Goal: Task Accomplishment & Management: Manage account settings

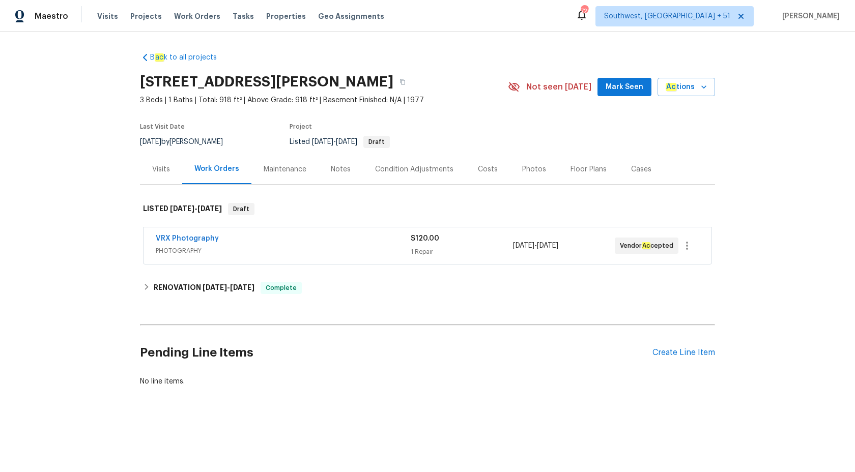
click at [162, 171] on div "Visits" at bounding box center [161, 169] width 18 height 10
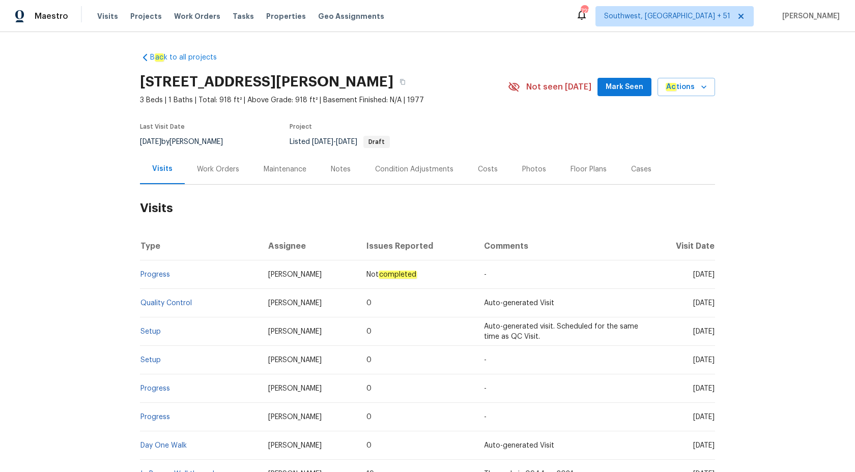
click at [153, 269] on td "Progress" at bounding box center [200, 274] width 120 height 28
click at [153, 274] on link "Progress" at bounding box center [155, 274] width 30 height 7
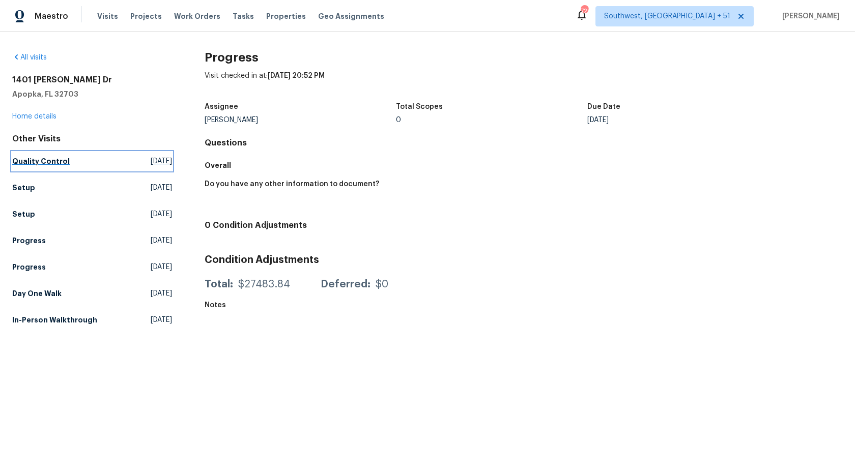
click at [30, 168] on link "Quality Control Sat, Sep 20 2025" at bounding box center [92, 161] width 160 height 18
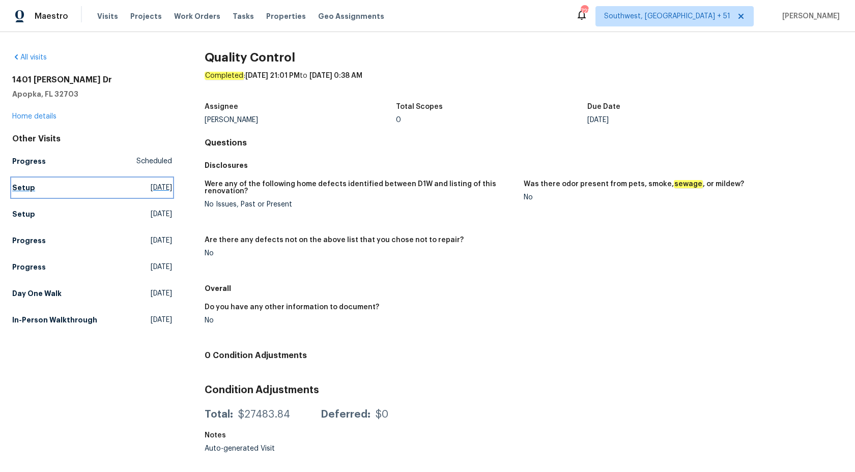
click at [21, 181] on link "Setup Thu, Sep 18 2025" at bounding box center [92, 188] width 160 height 18
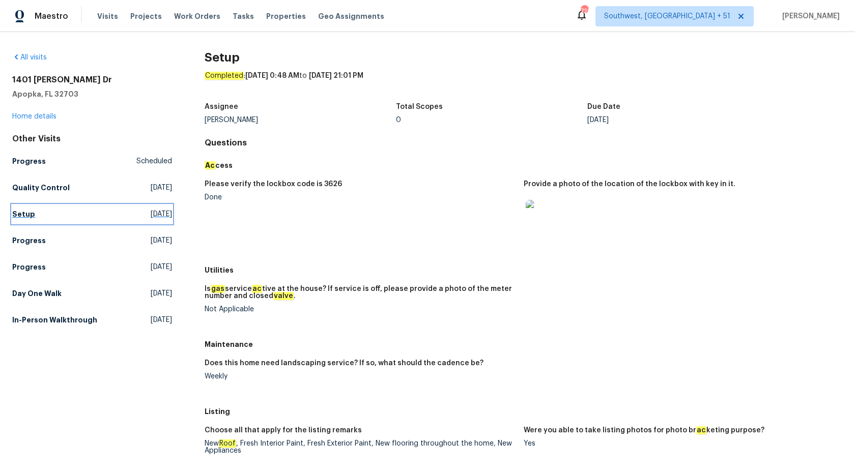
click at [28, 218] on h5 "Setup" at bounding box center [23, 214] width 23 height 10
click at [23, 242] on h5 "Progress" at bounding box center [29, 241] width 34 height 10
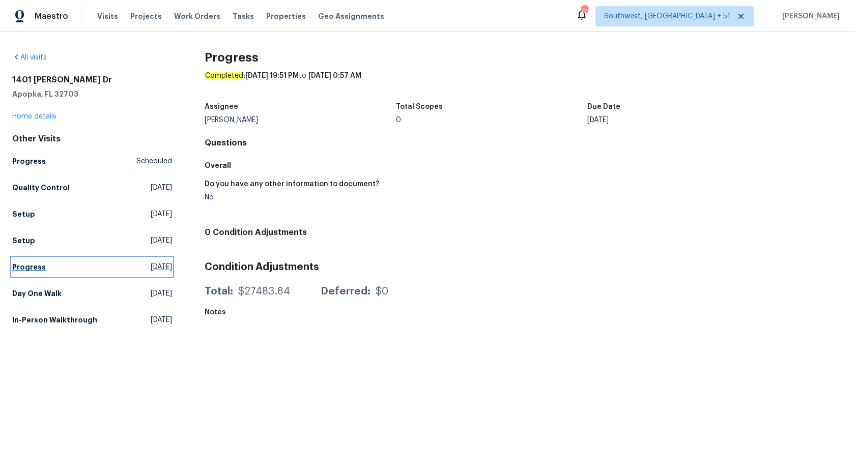
click at [19, 269] on h5 "Progress" at bounding box center [29, 267] width 34 height 10
click at [29, 289] on h5 "Day One Walk" at bounding box center [36, 293] width 49 height 10
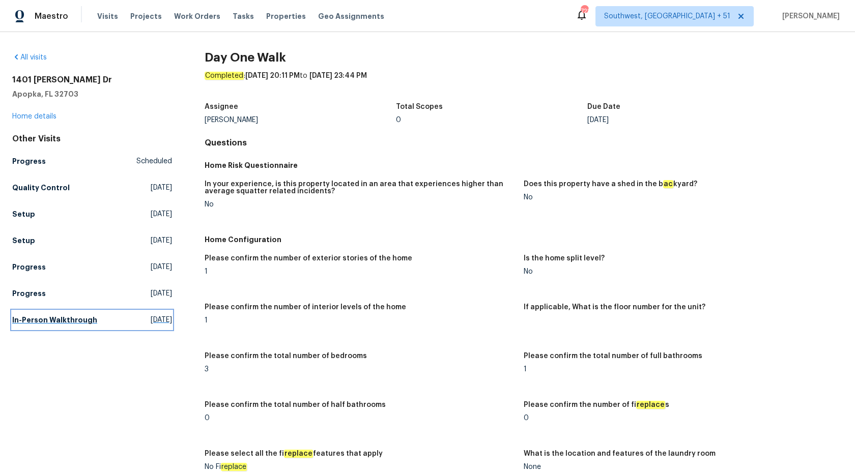
click at [47, 319] on h5 "In-Person Walkthrough" at bounding box center [54, 320] width 85 height 10
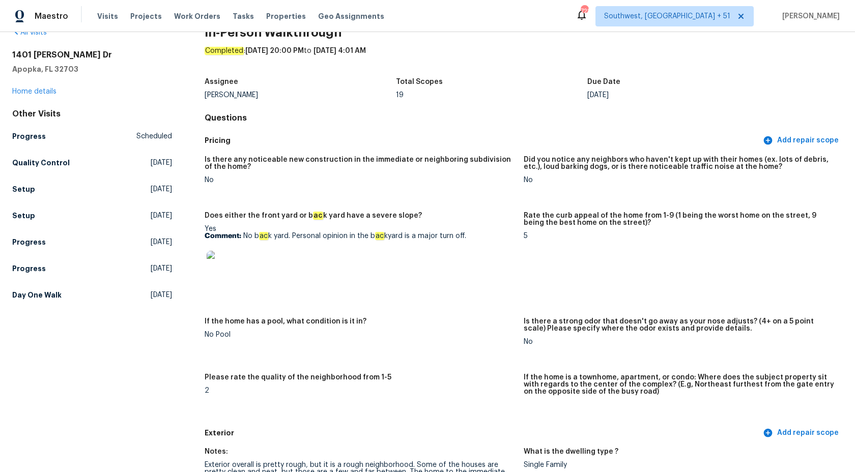
scroll to position [14, 0]
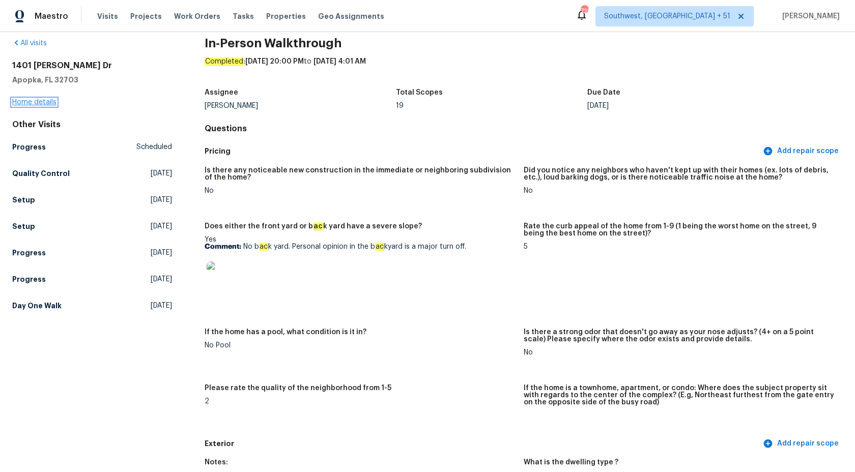
click at [35, 102] on link "Home details" at bounding box center [34, 102] width 44 height 7
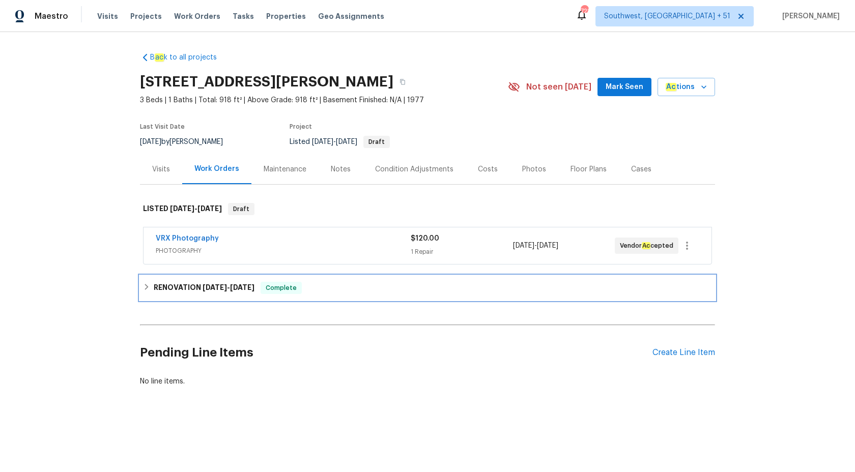
click at [187, 276] on div "RENOVATION 9/3/25 - 10/3/25 Complete" at bounding box center [427, 288] width 575 height 24
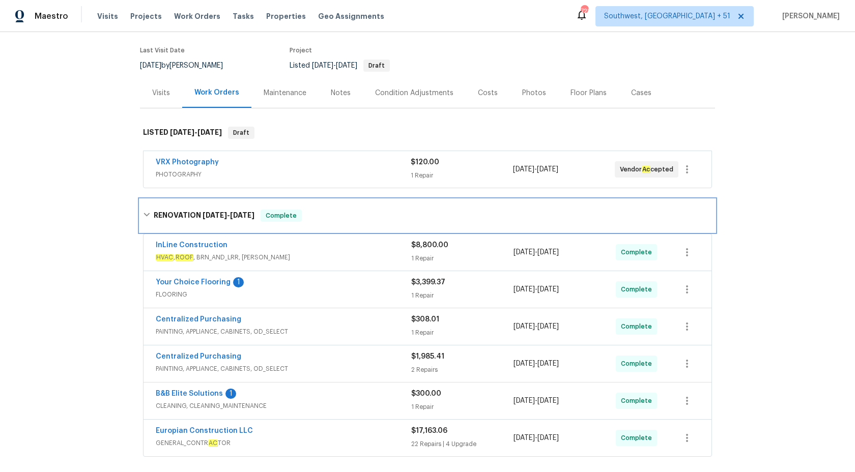
scroll to position [188, 0]
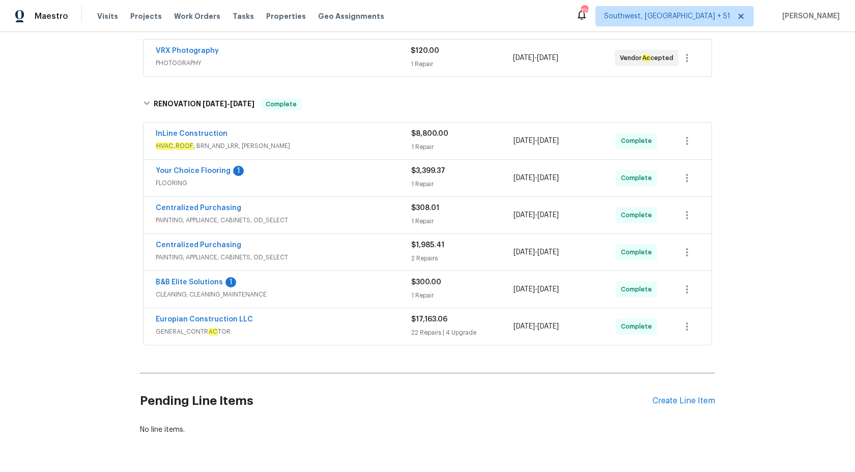
click at [368, 132] on div "InLine Construction" at bounding box center [283, 135] width 255 height 12
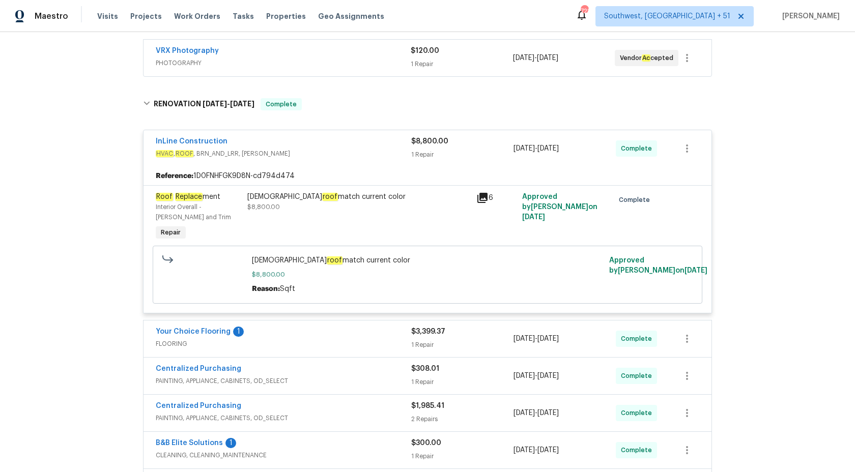
click at [426, 147] on div "$8,800.00 1 Repair" at bounding box center [462, 148] width 102 height 24
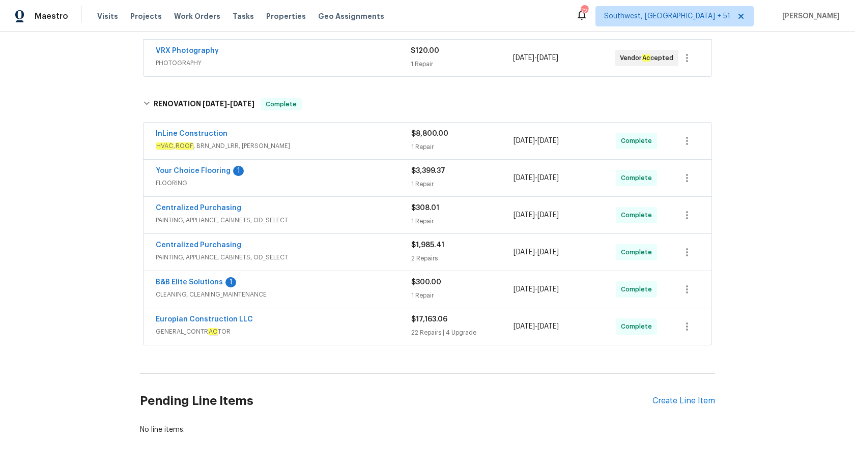
click at [403, 181] on span "FLOORING" at bounding box center [283, 183] width 255 height 10
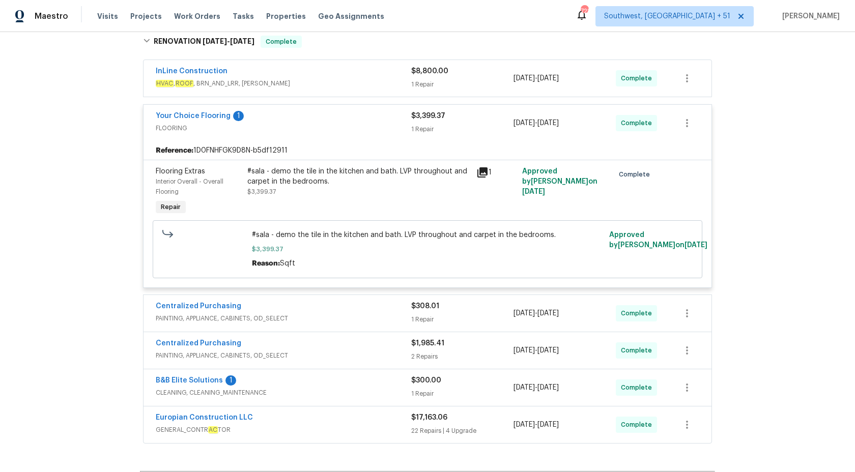
scroll to position [252, 0]
click at [371, 176] on div "#sala - demo the tile in the kitchen and bath. LVP throughout and carpet in the…" at bounding box center [358, 175] width 223 height 20
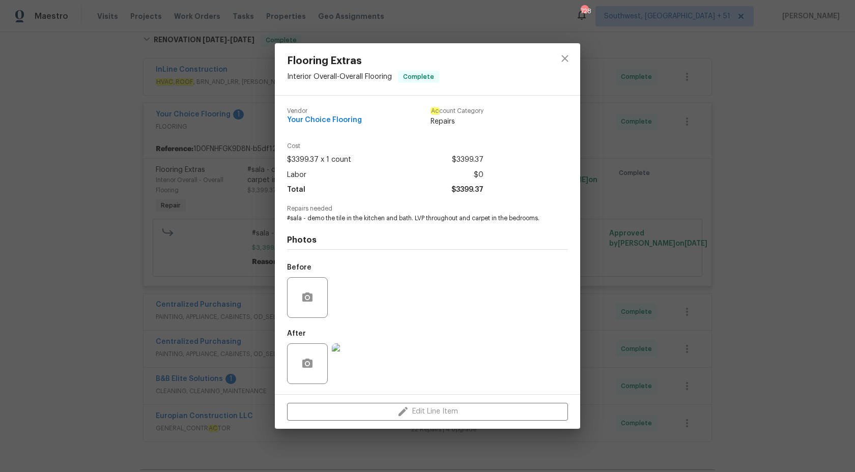
click at [32, 283] on div "Flooring Extras Interior Overall - Overall Flooring Complete Vendor Your Choice…" at bounding box center [427, 236] width 855 height 472
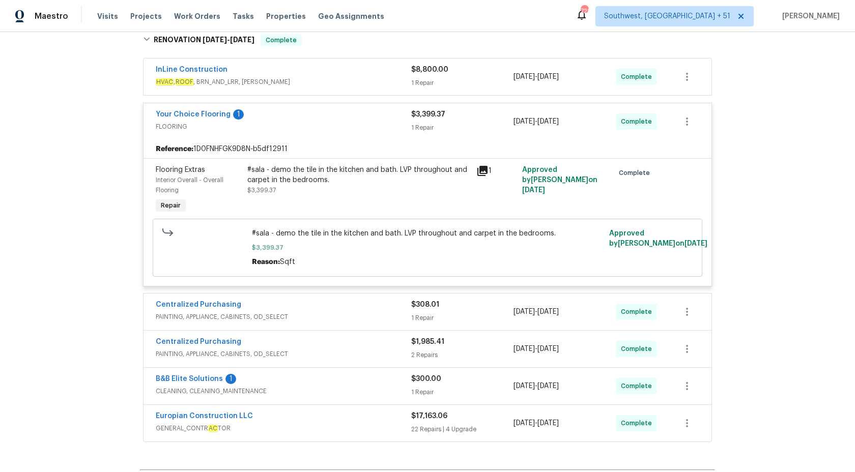
click at [403, 121] on div "Your Choice Flooring 1" at bounding box center [283, 115] width 255 height 12
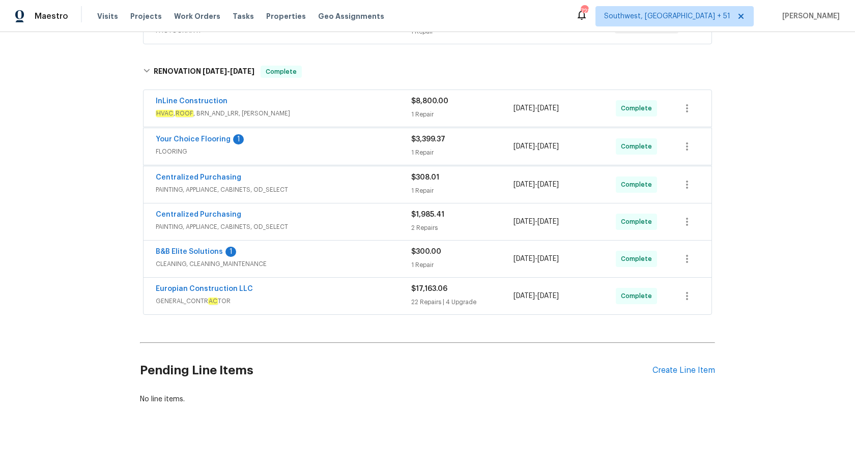
scroll to position [220, 0]
click at [447, 222] on div "2 Repairs" at bounding box center [462, 226] width 102 height 10
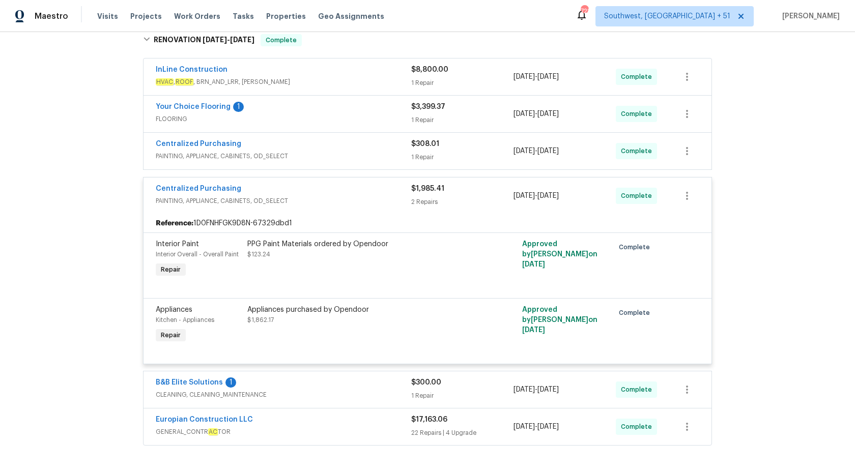
click at [435, 195] on div "$1,985.41 2 Repairs" at bounding box center [462, 196] width 102 height 24
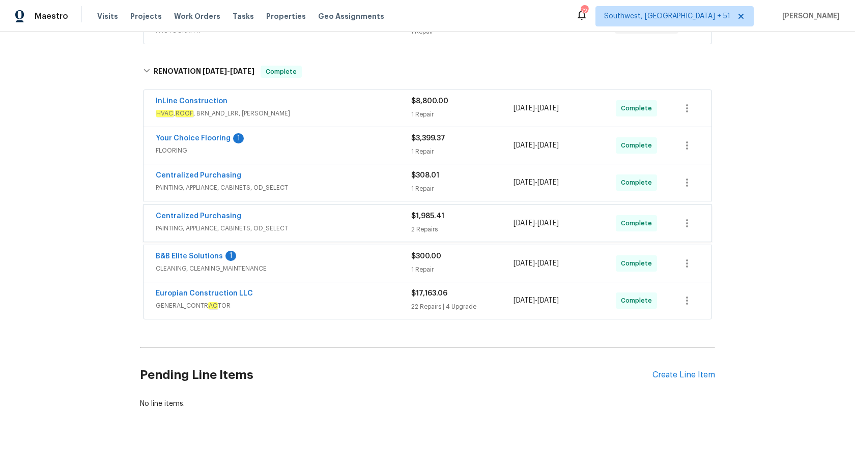
scroll to position [220, 0]
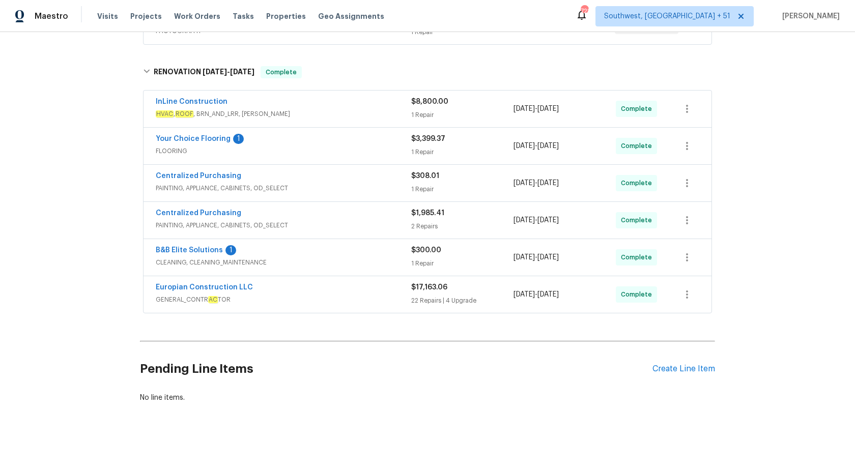
click at [355, 288] on div "Europian Construction LLC" at bounding box center [283, 288] width 255 height 12
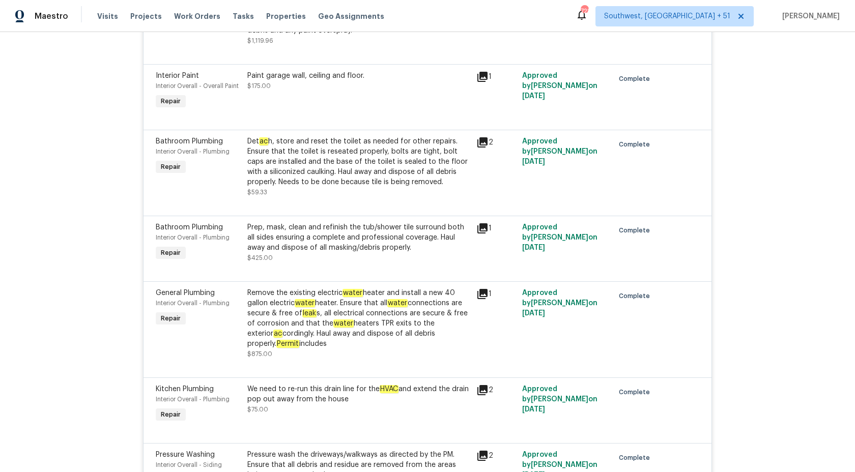
scroll to position [1849, 0]
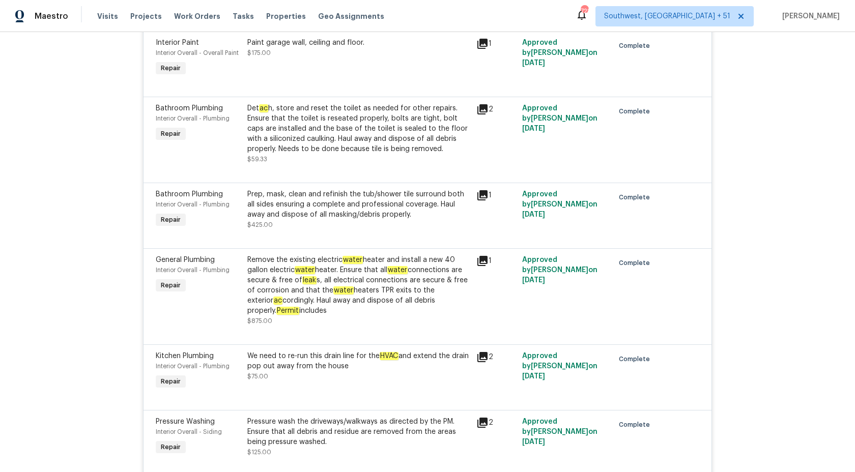
click at [389, 314] on div "Remove the existing electric water heater and install a new 40 gallon electric …" at bounding box center [358, 285] width 223 height 61
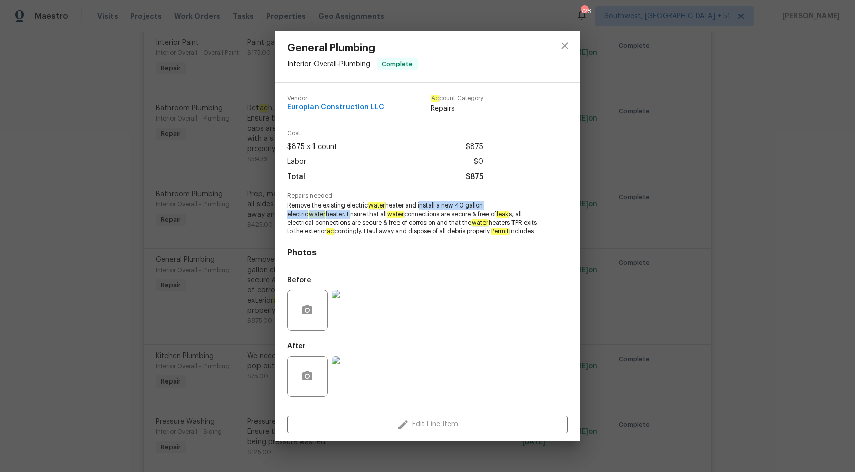
copy span "install a new 40 gallon electric water heater."
drag, startPoint x: 420, startPoint y: 206, endPoint x: 309, endPoint y: 214, distance: 111.2
click at [309, 214] on span "Remove the existing electric water heater and install a new 40 gallon electric …" at bounding box center [413, 218] width 253 height 34
click at [780, 197] on div "General Plumbing Interior Overall - Plumbing Complete Vendor Europian Construct…" at bounding box center [427, 236] width 855 height 472
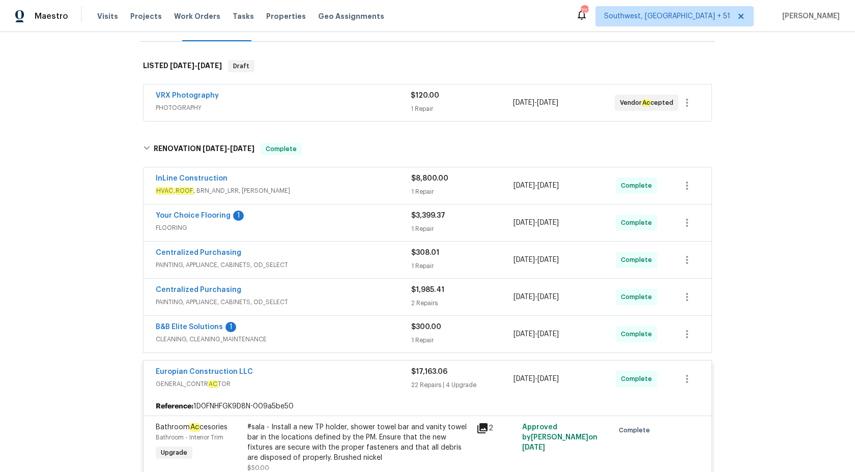
scroll to position [0, 0]
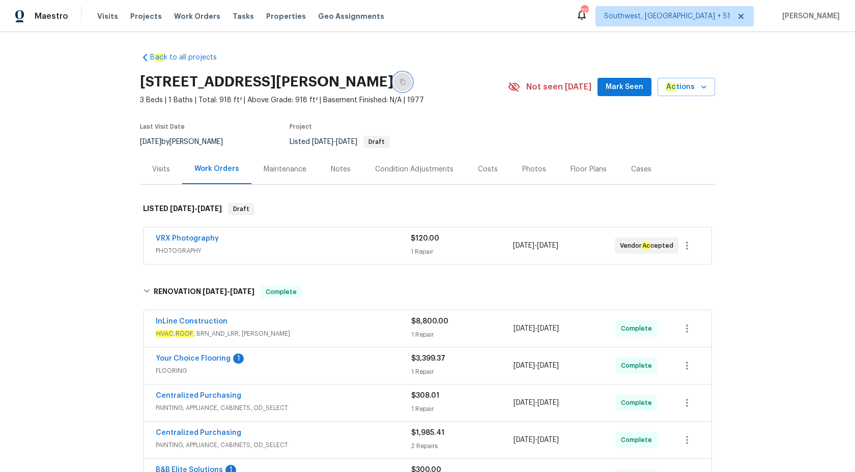
click at [400, 83] on icon "button" at bounding box center [402, 82] width 5 height 6
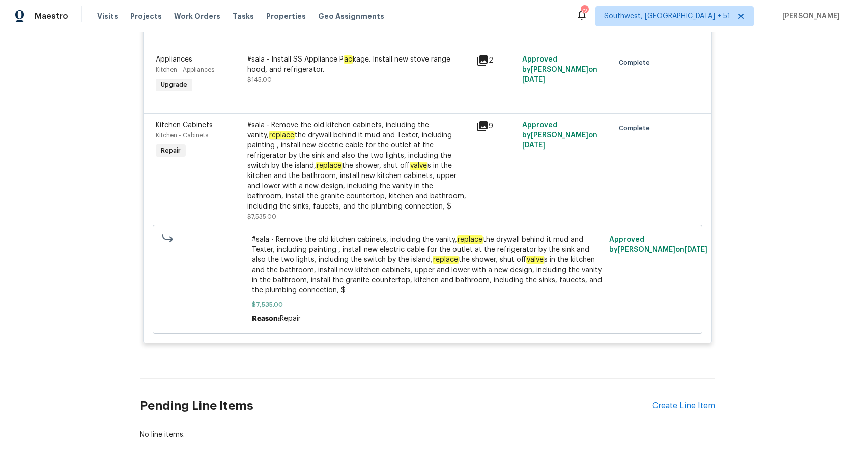
scroll to position [2590, 0]
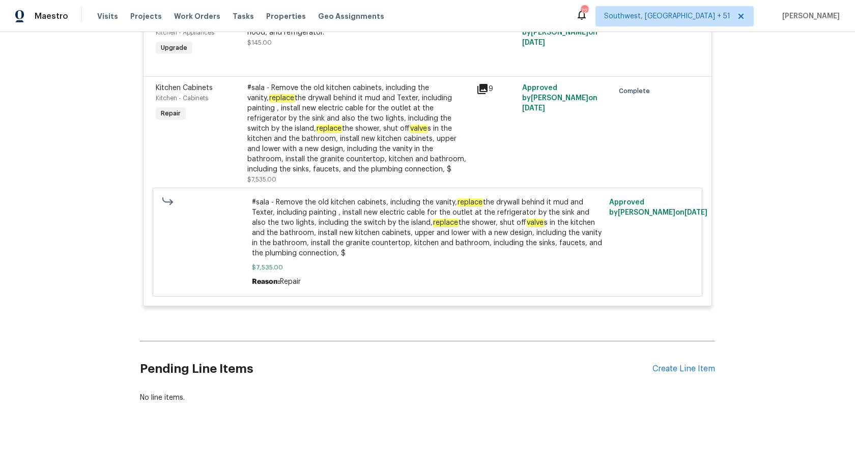
click at [358, 123] on div "#sala - Remove the old kitchen cabinets, including the vanity, replace the dryw…" at bounding box center [358, 129] width 223 height 92
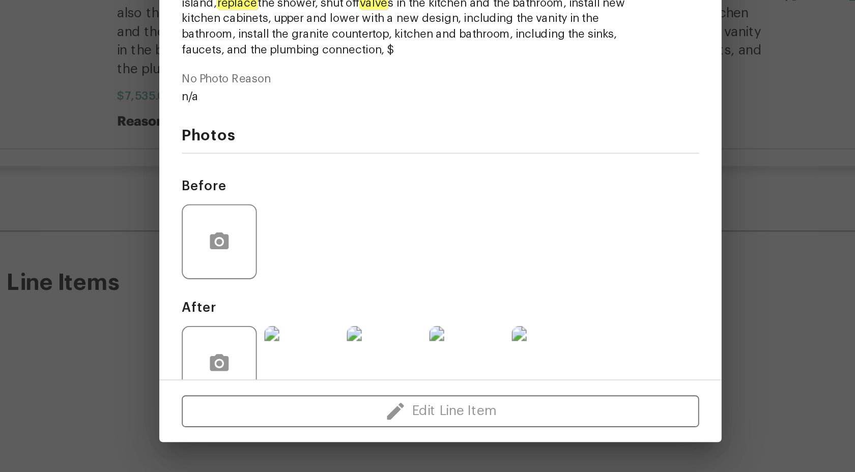
scroll to position [0, 0]
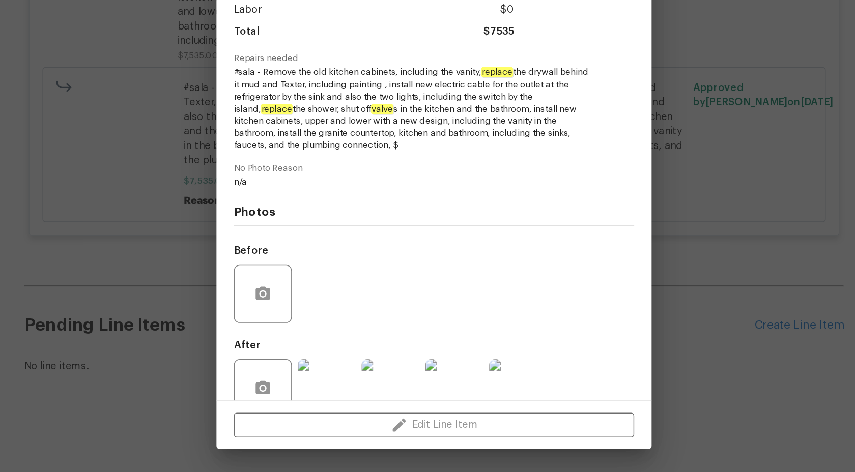
click at [702, 274] on div "Kitchen Cabinets Kitchen - Cabinets Complete Vendor Europian Construction LLC A…" at bounding box center [427, 236] width 855 height 472
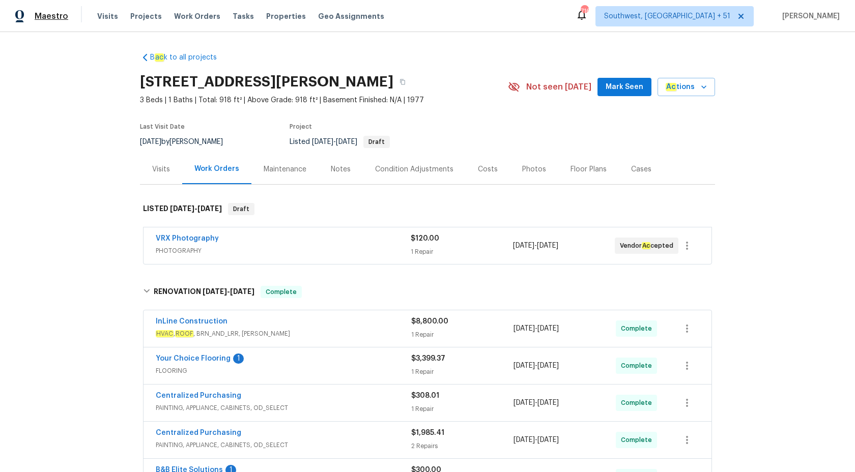
click at [56, 20] on span "Maestro" at bounding box center [52, 16] width 34 height 10
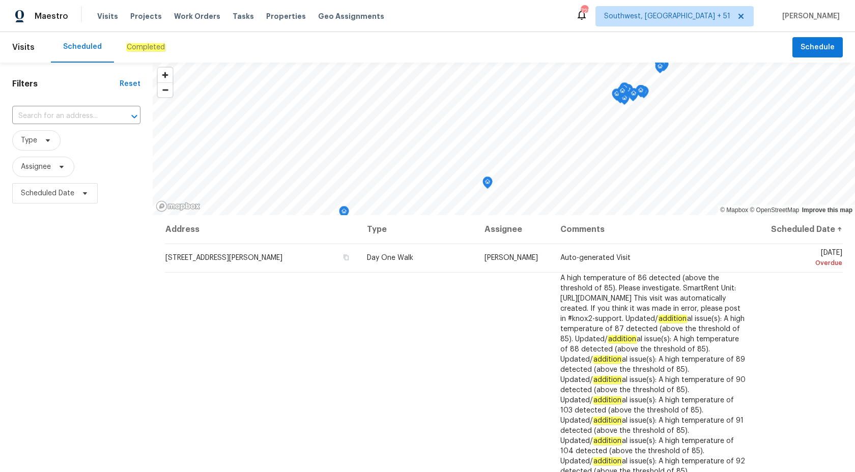
click at [138, 45] on em "Completed" at bounding box center [145, 47] width 39 height 8
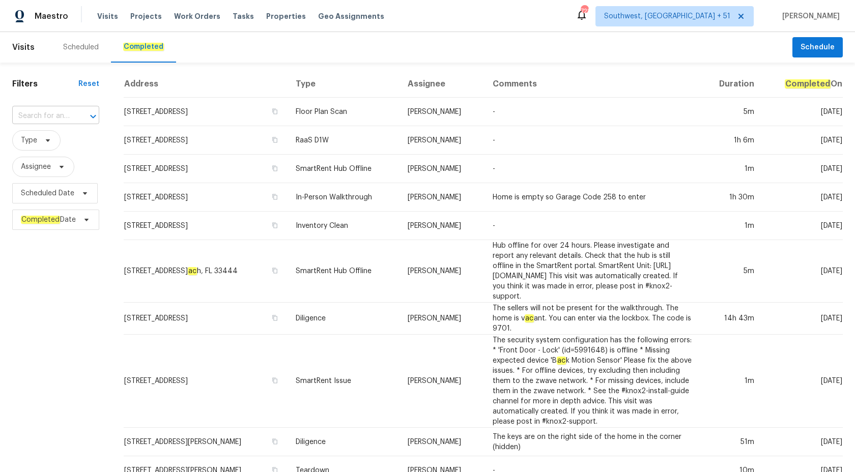
click at [59, 120] on input "text" at bounding box center [41, 116] width 59 height 16
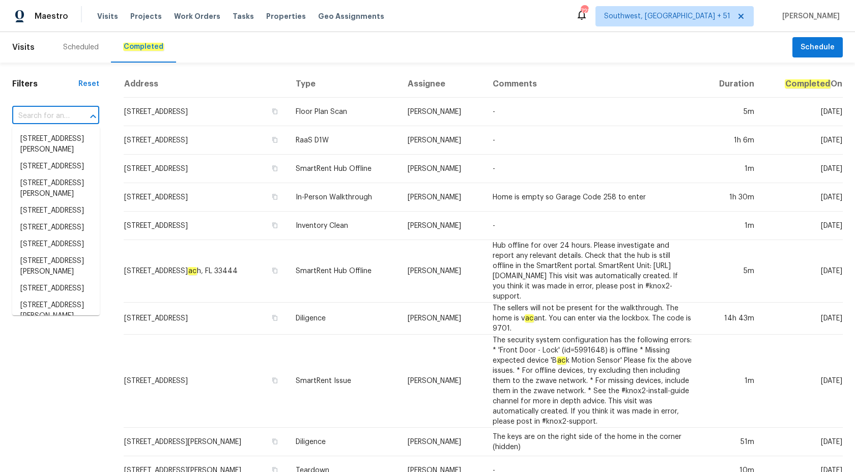
paste input "132 Highland Dr, Rockmart, GA 30153"
type input "132 Highland Dr, Rockmart, GA 30153"
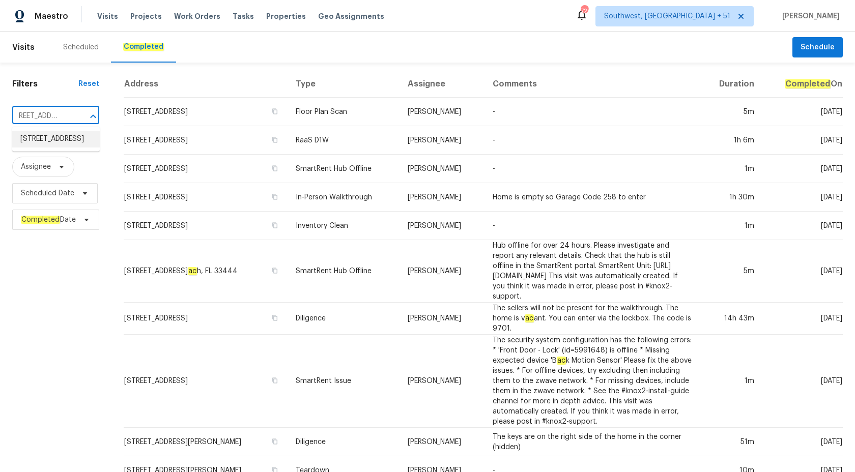
click at [46, 134] on li "132 Highland Dr, Rockmart, GA 30153" at bounding box center [56, 139] width 88 height 17
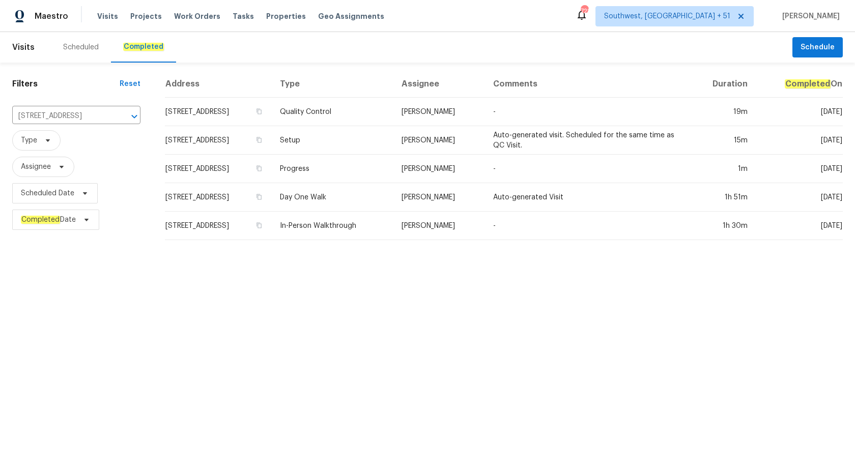
click at [461, 150] on td "[PERSON_NAME]" at bounding box center [439, 140] width 92 height 28
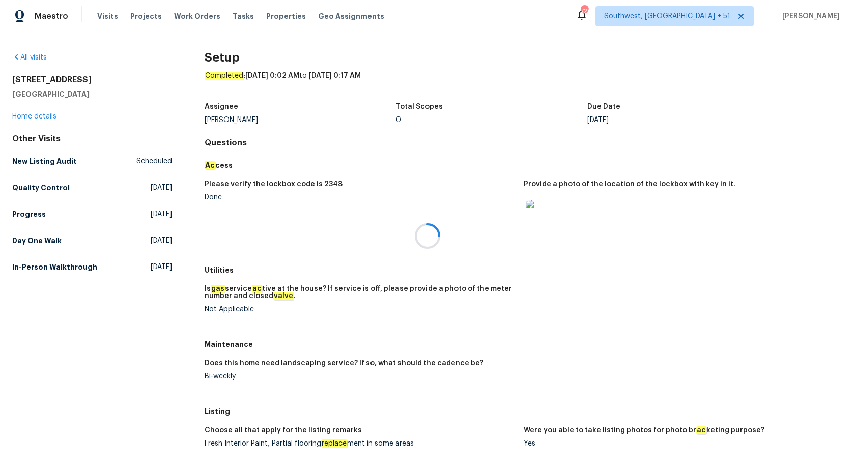
click at [32, 115] on div at bounding box center [427, 236] width 855 height 472
click at [32, 115] on link "Home details" at bounding box center [34, 116] width 44 height 7
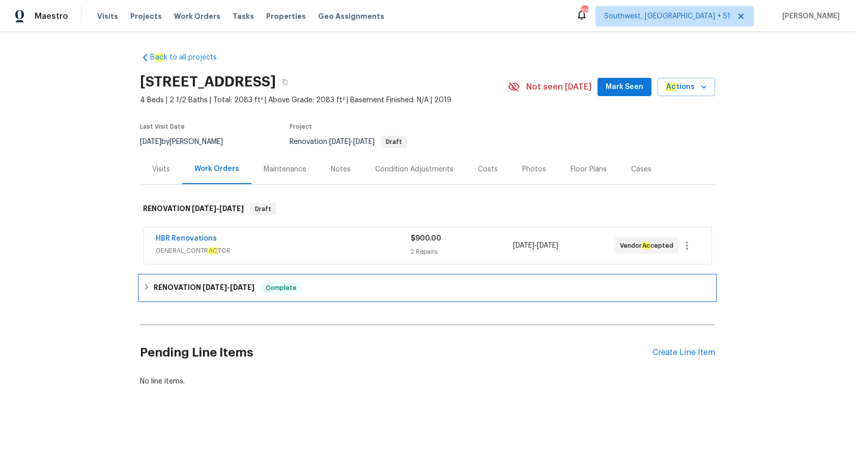
click at [205, 288] on span "9/15/25" at bounding box center [214, 287] width 24 height 7
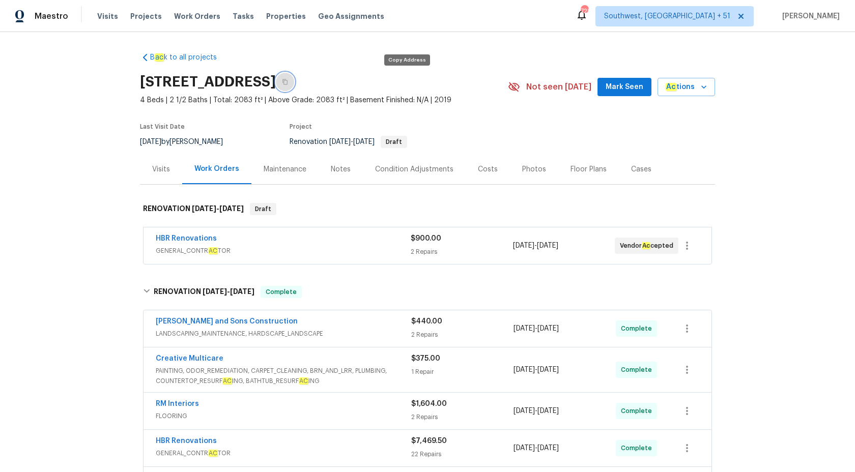
click at [294, 81] on button "button" at bounding box center [285, 82] width 18 height 18
click at [51, 19] on span "Maestro" at bounding box center [52, 16] width 34 height 10
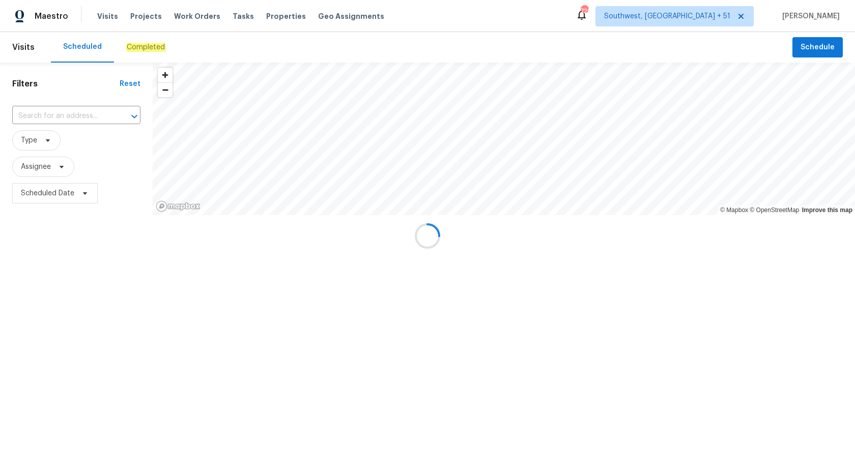
click at [138, 41] on div at bounding box center [427, 236] width 855 height 472
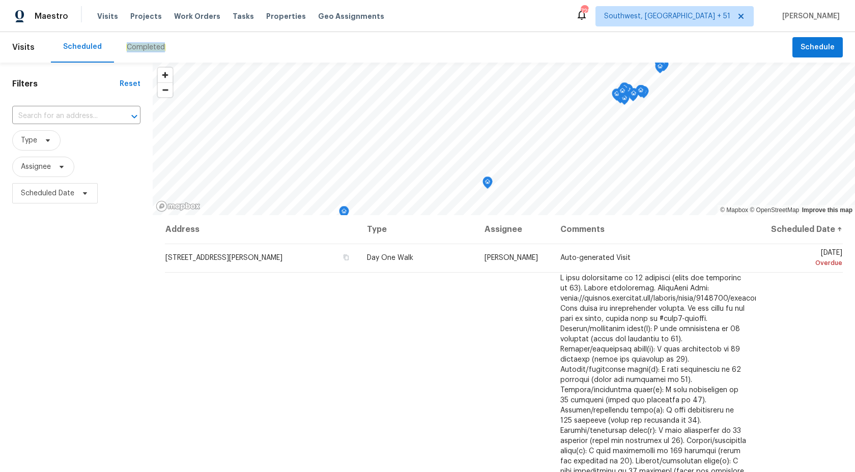
click at [138, 41] on div "Completed" at bounding box center [146, 47] width 64 height 31
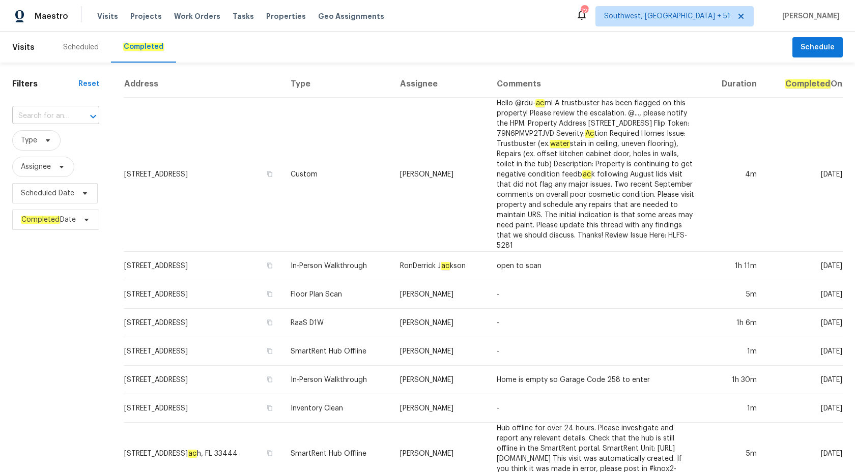
click at [44, 120] on input "text" at bounding box center [41, 116] width 59 height 16
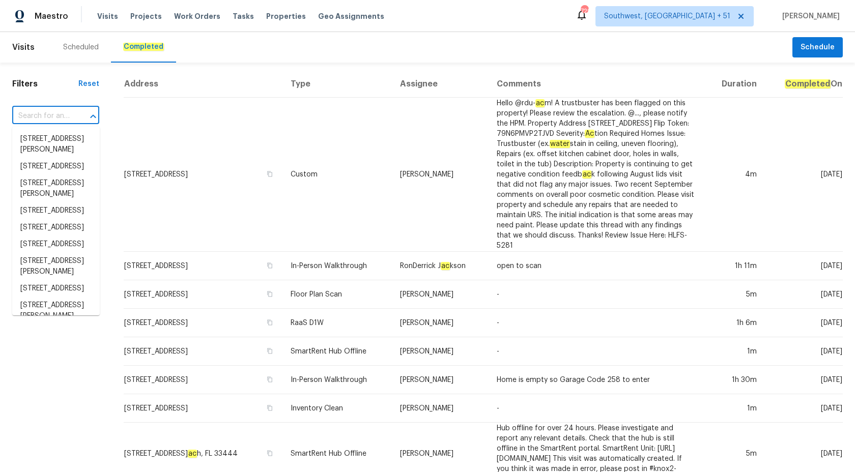
paste input "412 Bridle Path Casselberry, FL 32707"
type input "412 Bridle Path Casselberry, FL 32707"
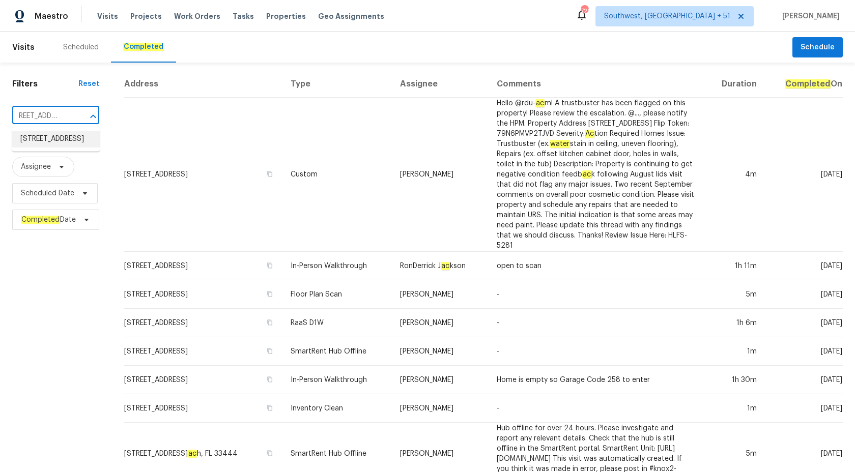
click at [54, 146] on li "[STREET_ADDRESS]" at bounding box center [56, 139] width 88 height 17
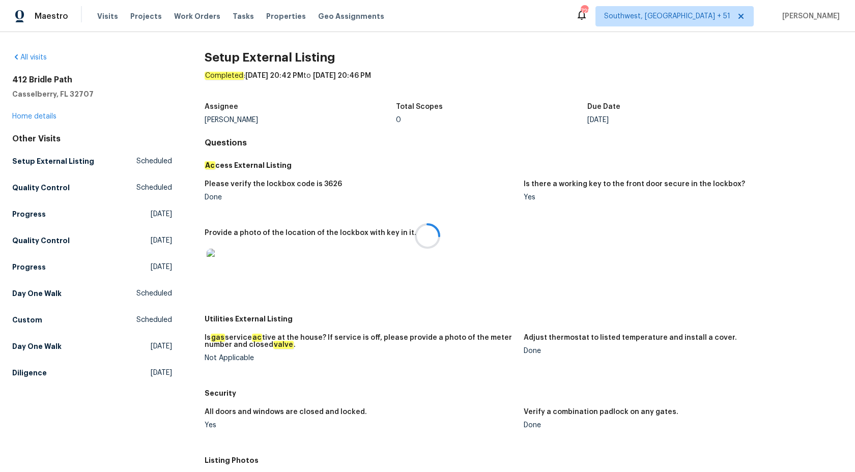
click at [45, 116] on div at bounding box center [427, 236] width 855 height 472
click at [27, 117] on link "Home details" at bounding box center [34, 116] width 44 height 7
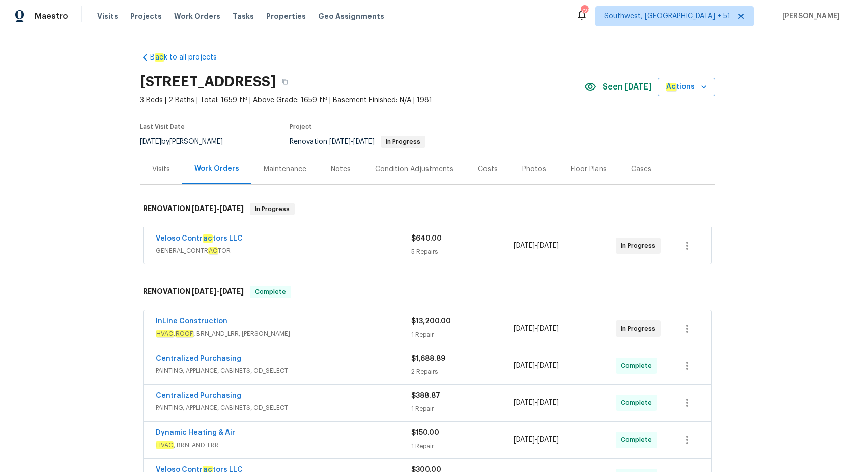
scroll to position [257, 0]
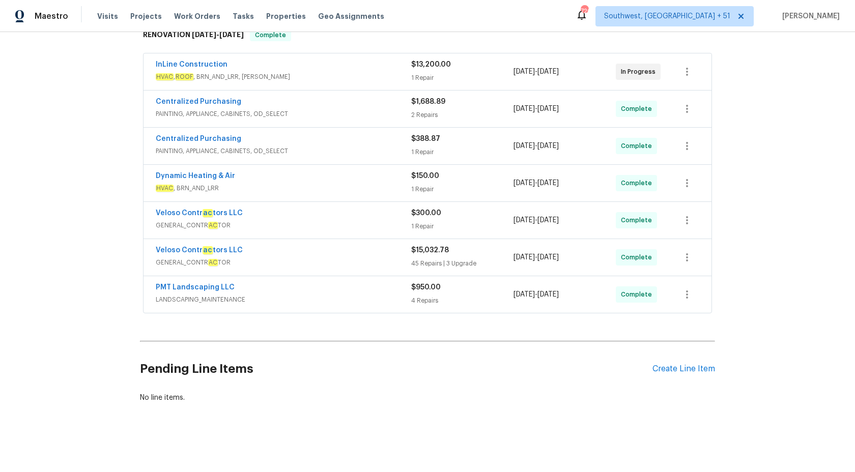
click at [342, 184] on span "HVAC , BRN_AND_LRR" at bounding box center [283, 188] width 255 height 10
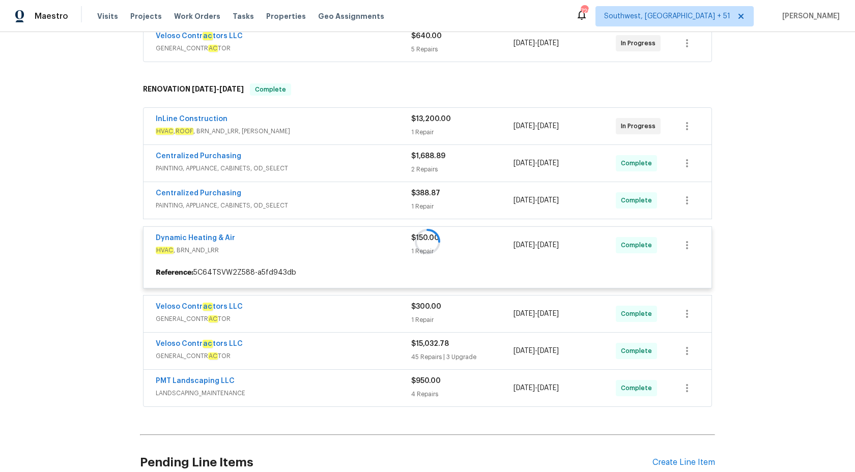
scroll to position [107, 0]
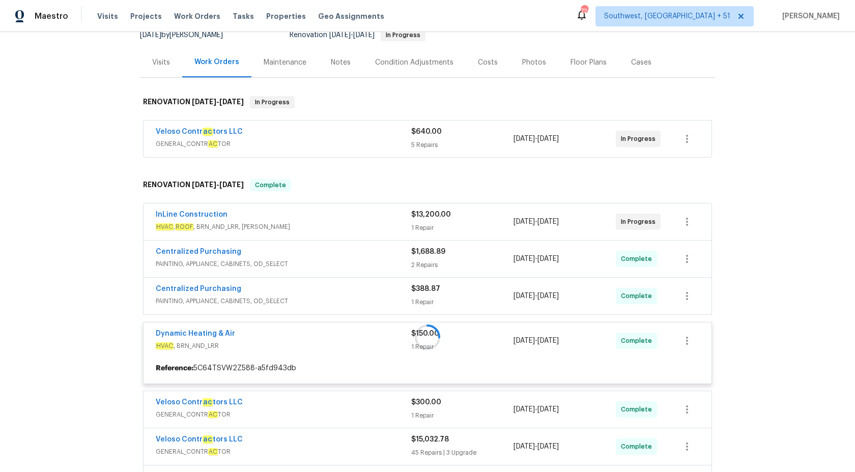
click at [55, 21] on div "Maestro" at bounding box center [34, 16] width 68 height 20
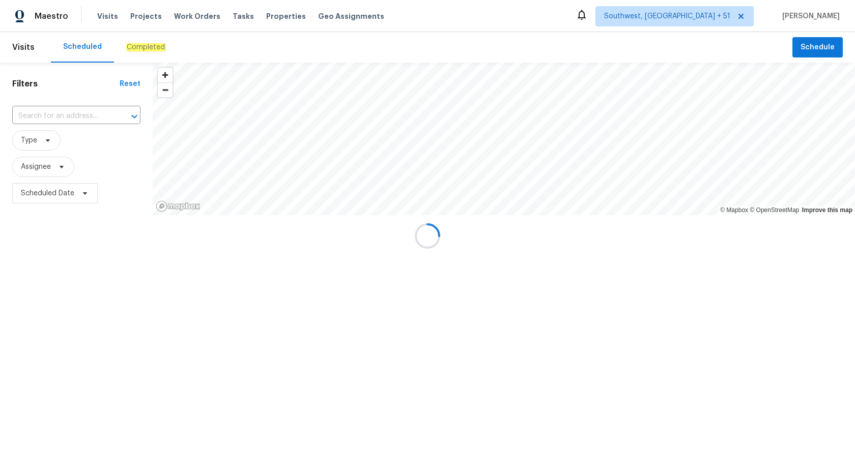
click at [144, 45] on div at bounding box center [427, 236] width 855 height 472
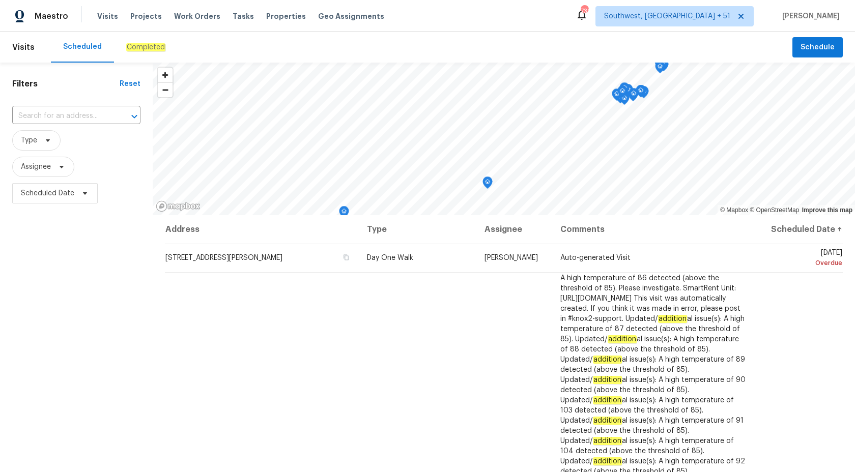
click at [141, 48] on em "Completed" at bounding box center [145, 47] width 39 height 8
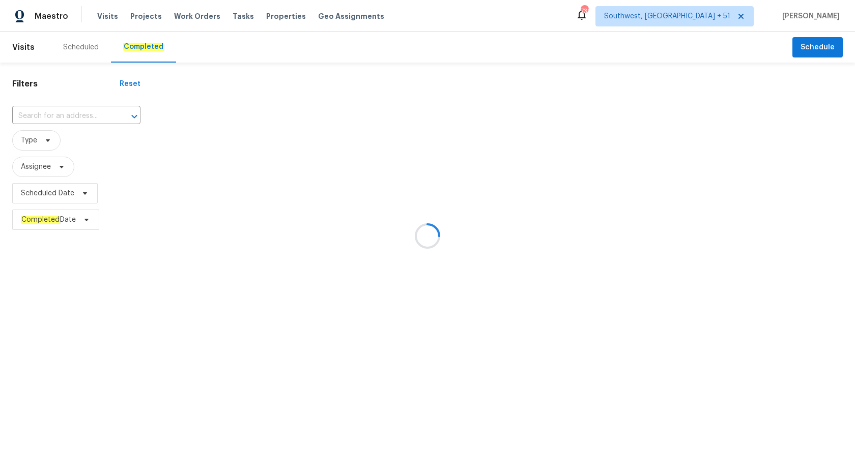
click at [48, 116] on div at bounding box center [427, 236] width 855 height 472
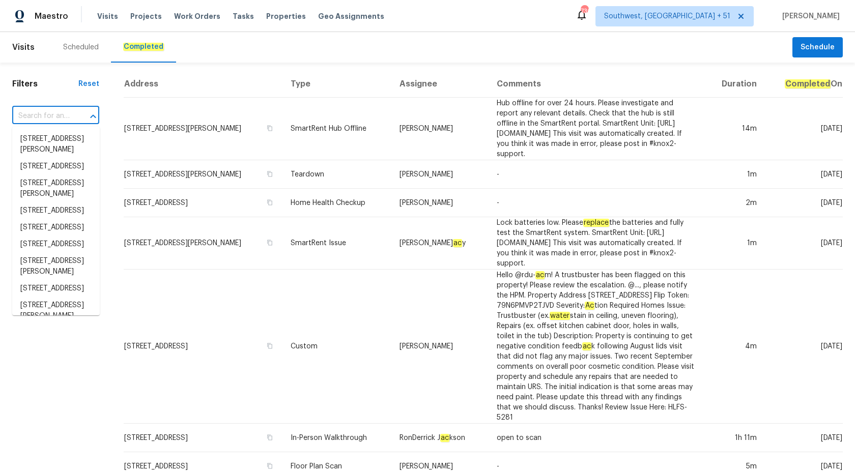
click at [48, 116] on input "text" at bounding box center [41, 116] width 59 height 16
paste input "[STREET_ADDRESS]"
type input "[STREET_ADDRESS]"
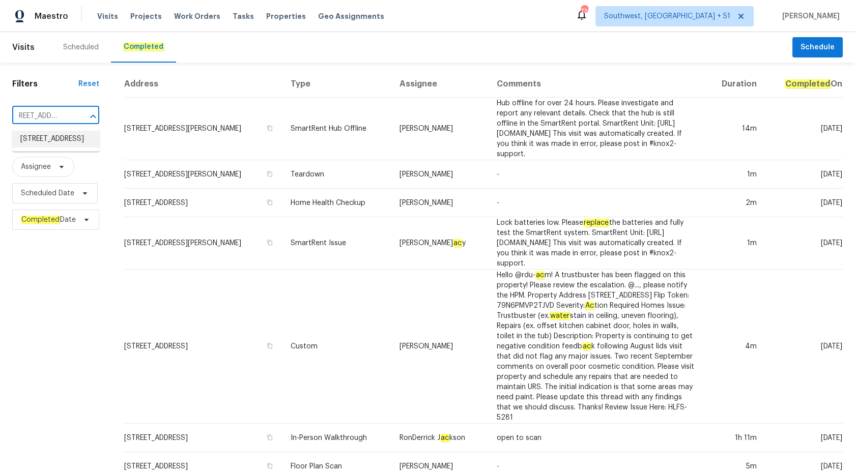
click at [67, 143] on li "[STREET_ADDRESS]" at bounding box center [56, 139] width 88 height 17
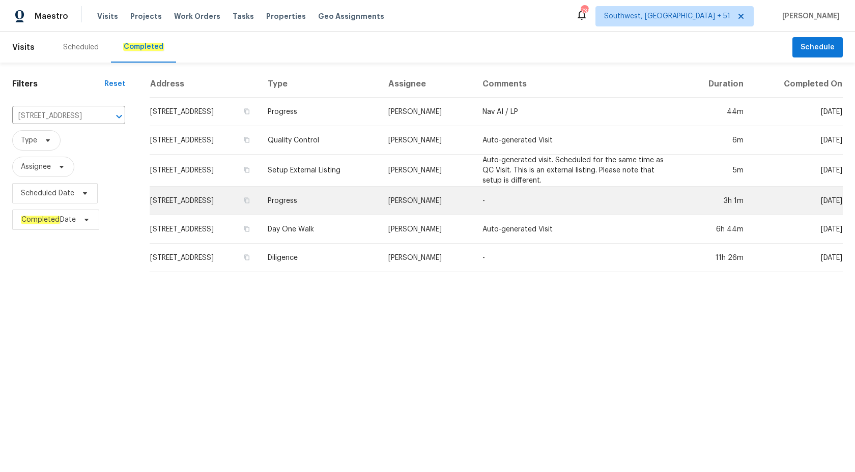
click at [444, 198] on td "[PERSON_NAME]" at bounding box center [427, 201] width 94 height 28
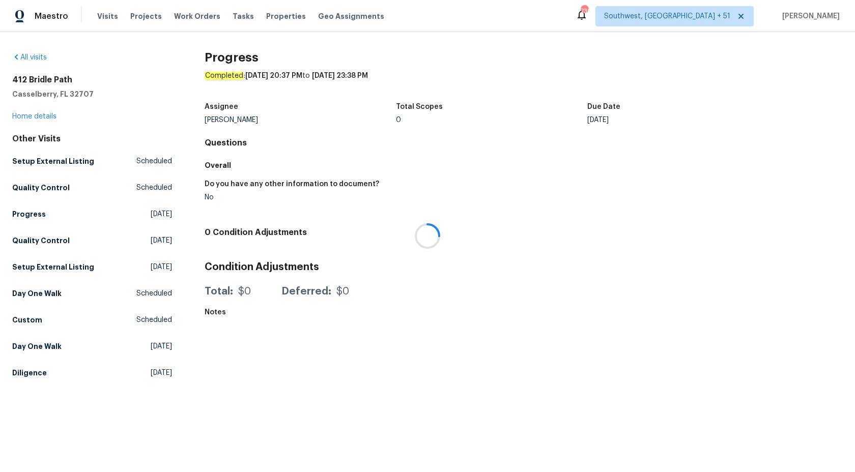
click at [41, 118] on div at bounding box center [427, 236] width 855 height 472
click at [41, 118] on link "Home details" at bounding box center [34, 116] width 44 height 7
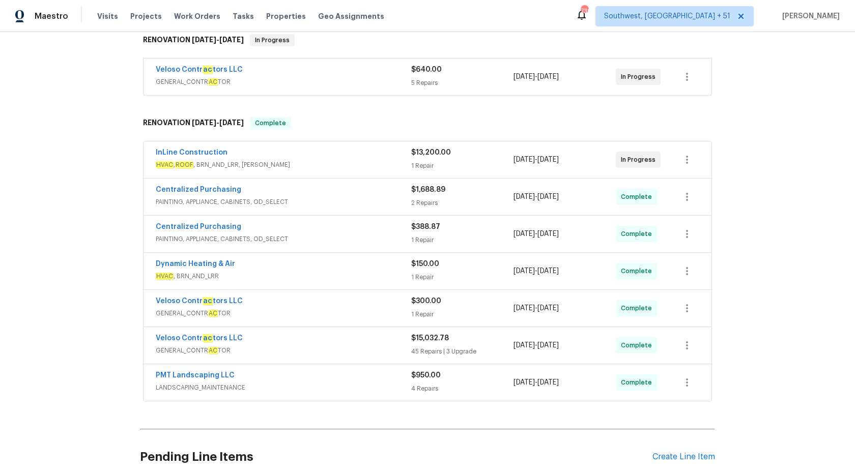
scroll to position [257, 0]
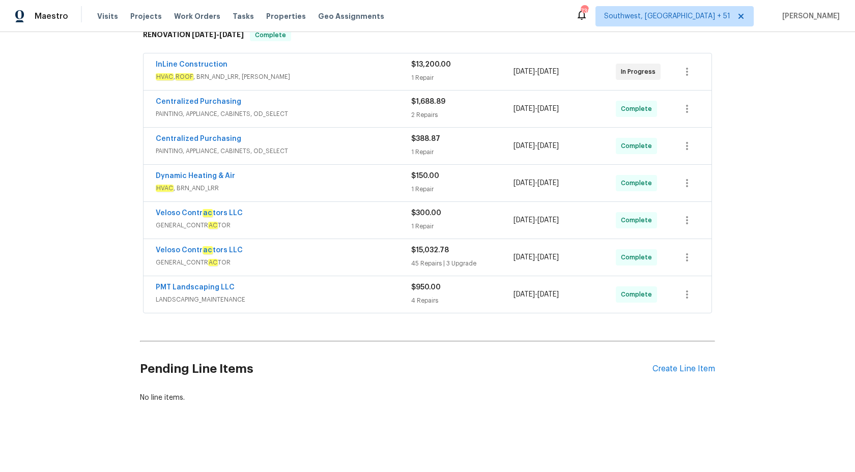
click at [361, 301] on span "LANDSCAPING_MAINTENANCE" at bounding box center [283, 300] width 255 height 10
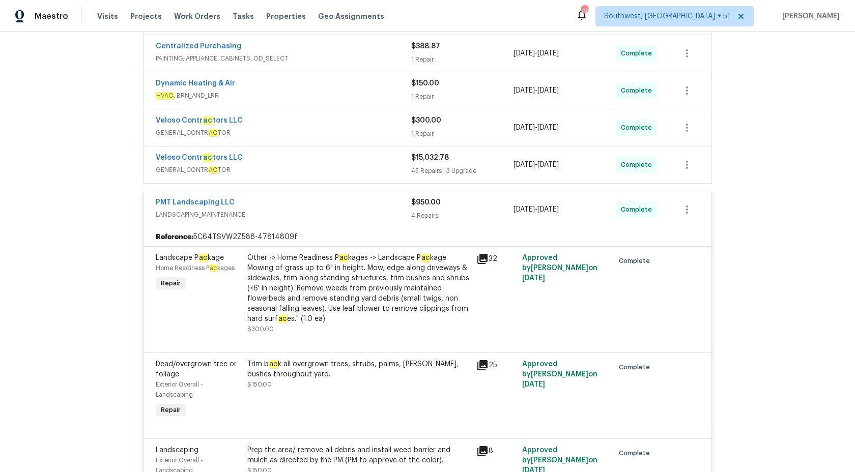
scroll to position [227, 0]
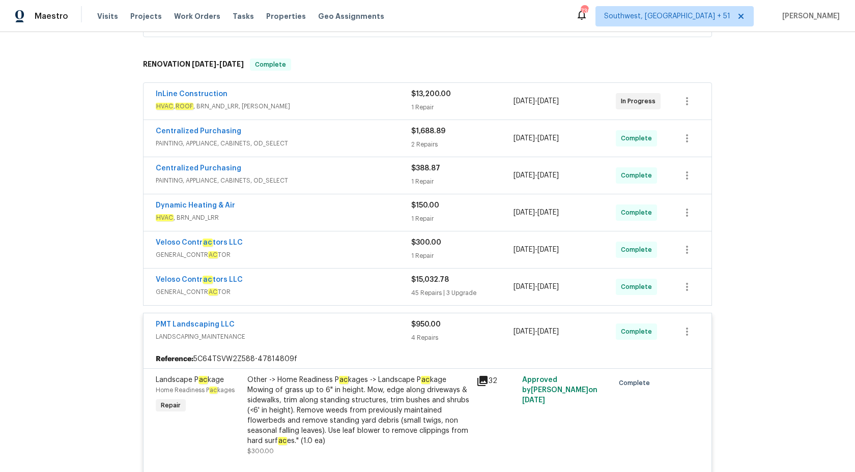
click at [417, 327] on span "$950.00" at bounding box center [426, 324] width 30 height 7
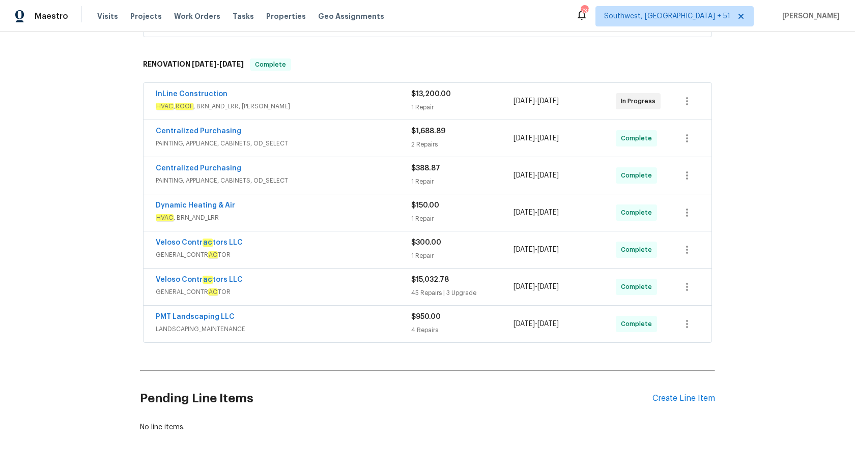
click at [385, 216] on span "HVAC , BRN_AND_LRR" at bounding box center [283, 218] width 255 height 10
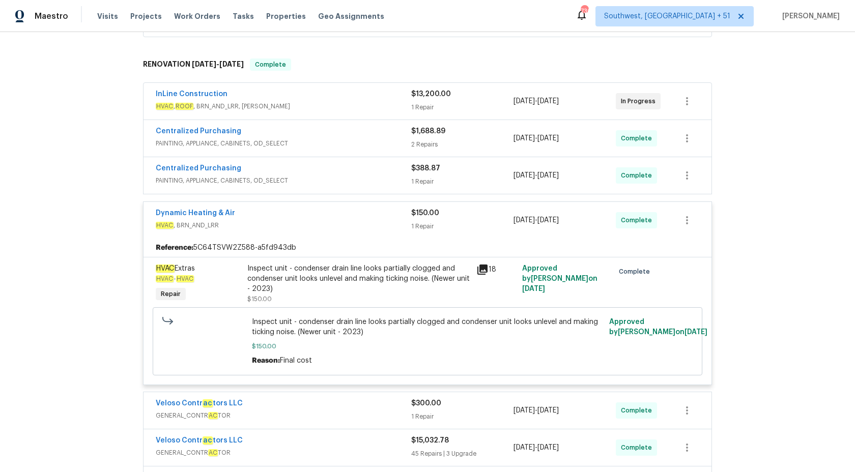
click at [387, 218] on div "Dynamic Heating & Air" at bounding box center [283, 214] width 255 height 12
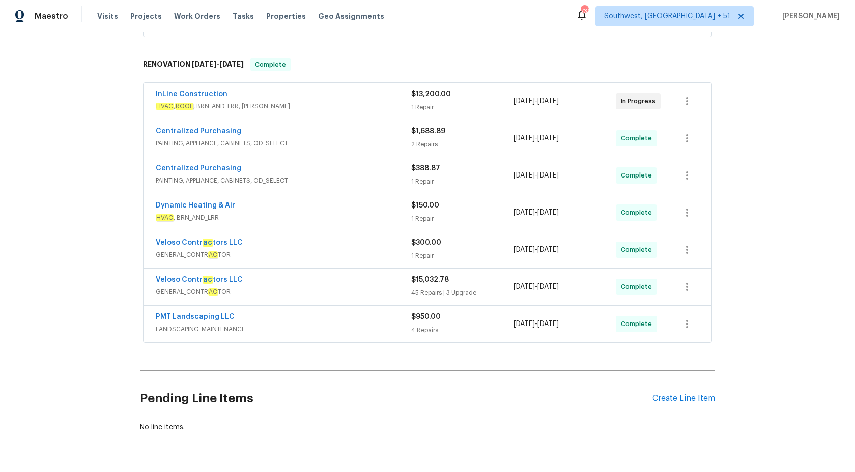
click at [400, 187] on div "Centralized Purchasing PAINTING, APPLIANCE, CABINETS, OD_SELECT" at bounding box center [283, 175] width 255 height 24
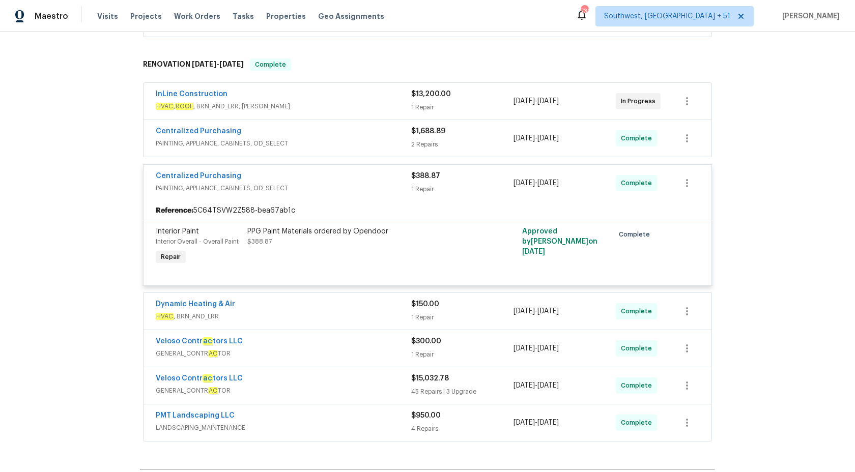
click at [400, 187] on span "PAINTING, APPLIANCE, CABINETS, OD_SELECT" at bounding box center [283, 188] width 255 height 10
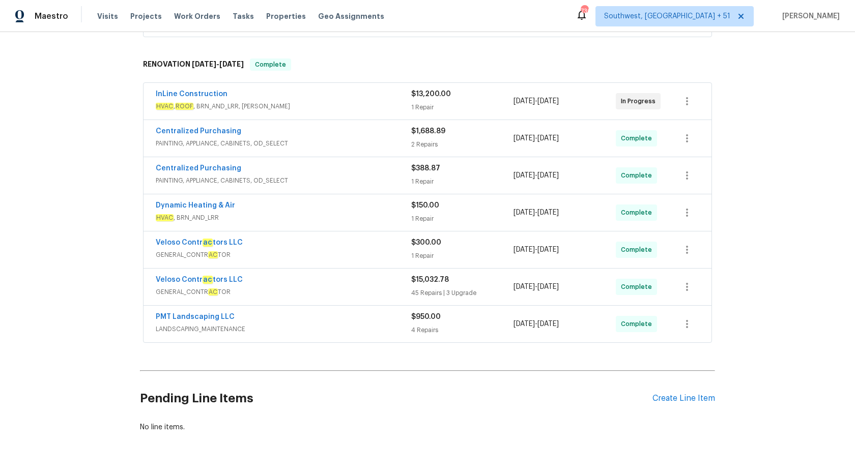
click at [407, 138] on span "PAINTING, APPLIANCE, CABINETS, OD_SELECT" at bounding box center [283, 143] width 255 height 10
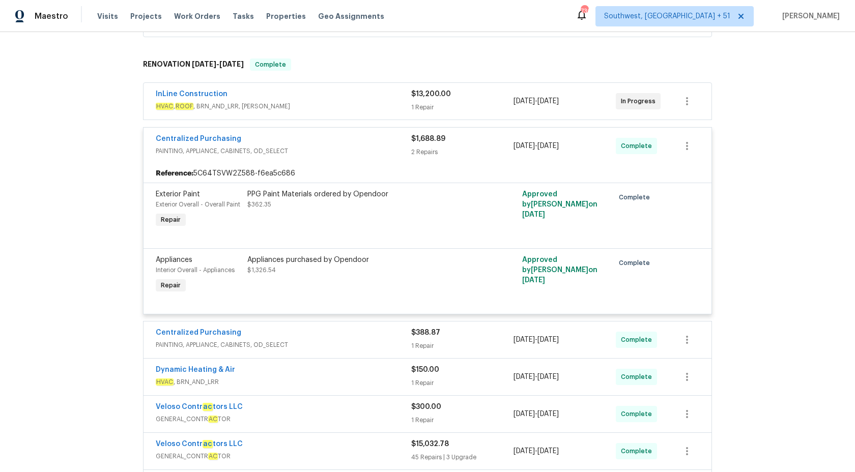
click at [409, 140] on div "Centralized Purchasing" at bounding box center [283, 140] width 255 height 12
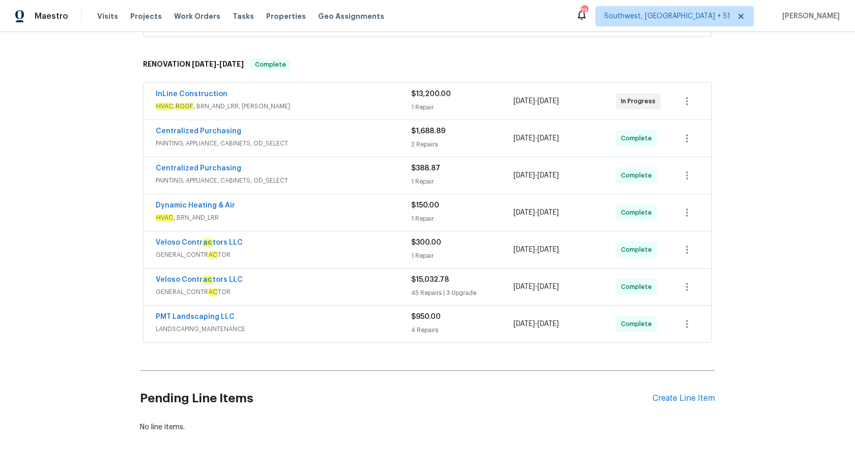
click at [365, 287] on span "GENERAL_CONTR AC TOR" at bounding box center [283, 292] width 255 height 10
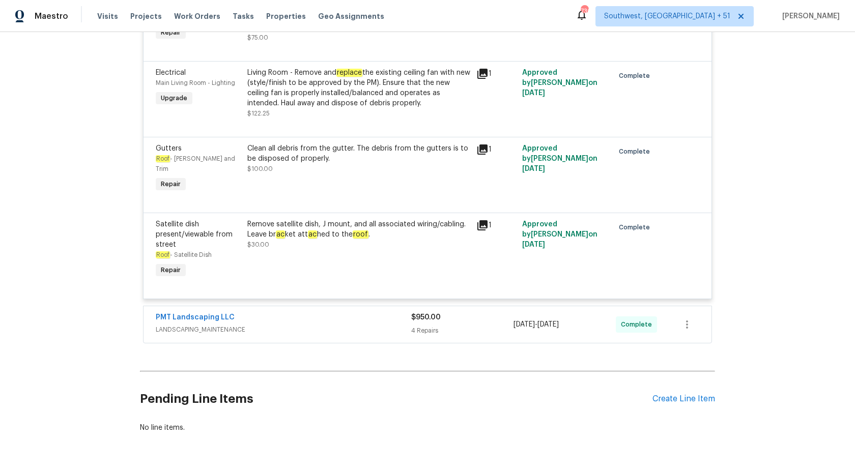
scroll to position [4169, 0]
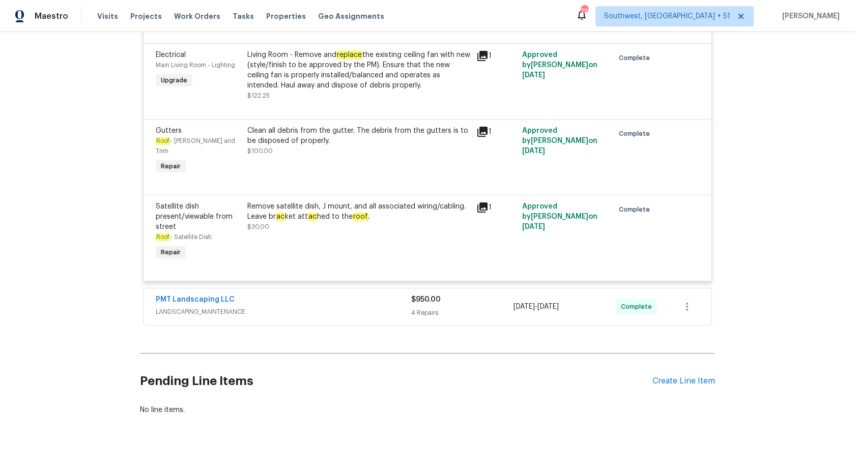
click at [366, 307] on span "LANDSCAPING_MAINTENANCE" at bounding box center [283, 312] width 255 height 10
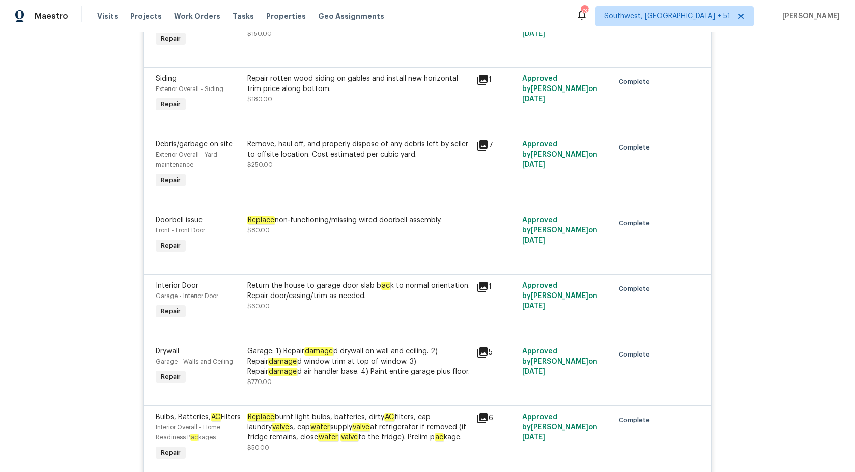
scroll to position [1970, 0]
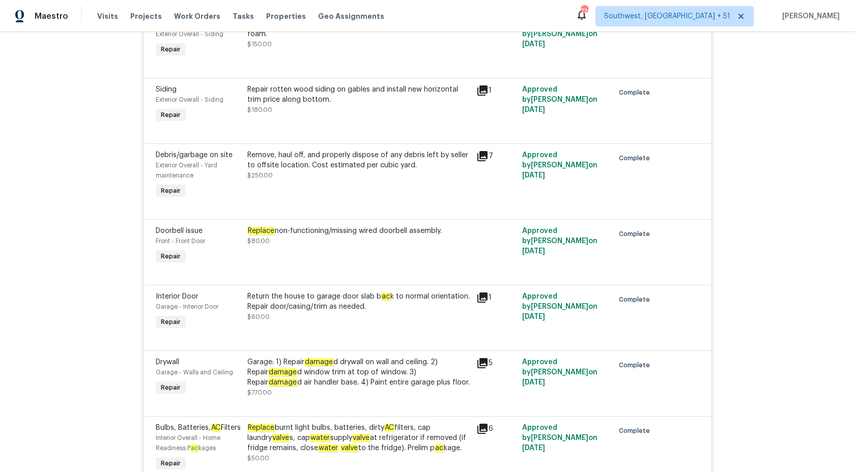
click at [350, 367] on div "Garage: 1) Repair damage d drywall on wall and ceiling. 2) Repair damage d wind…" at bounding box center [358, 372] width 223 height 31
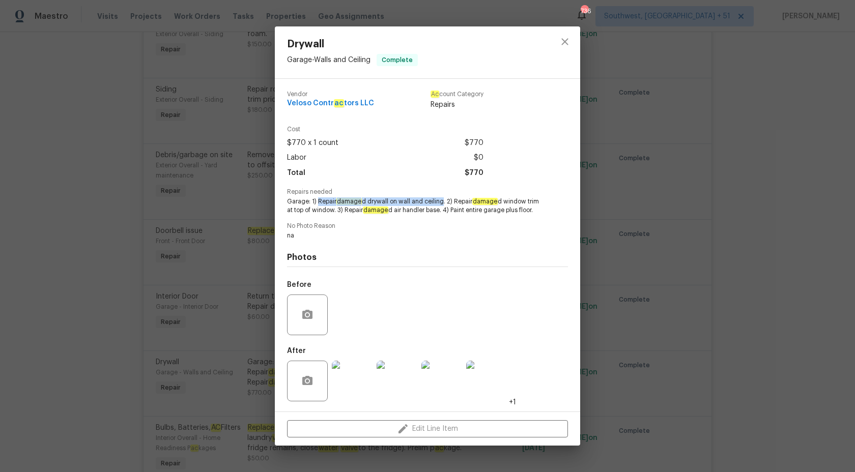
drag, startPoint x: 316, startPoint y: 202, endPoint x: 441, endPoint y: 201, distance: 124.7
click at [441, 201] on span "Garage: 1) Repair damage d drywall on wall and ceiling. 2) Repair damage d wind…" at bounding box center [413, 205] width 253 height 17
copy span "Repair damage d drywall on wall and ceiling"
click at [358, 371] on img at bounding box center [352, 381] width 41 height 41
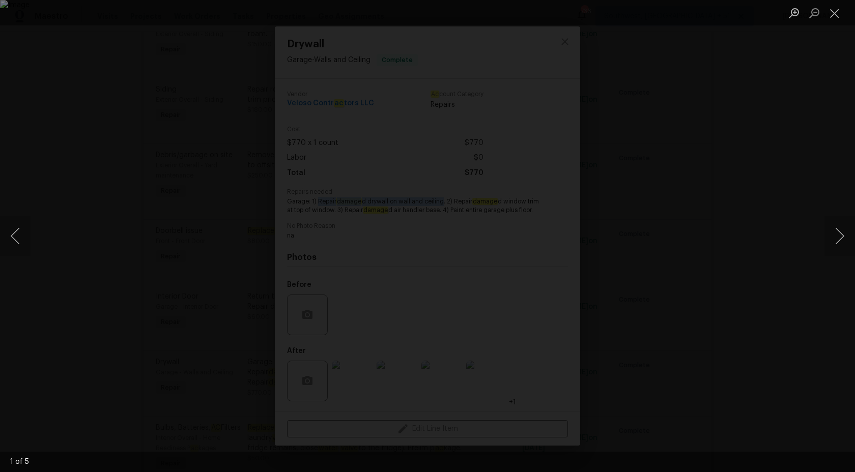
click at [806, 140] on div "Lightbox" at bounding box center [427, 236] width 855 height 472
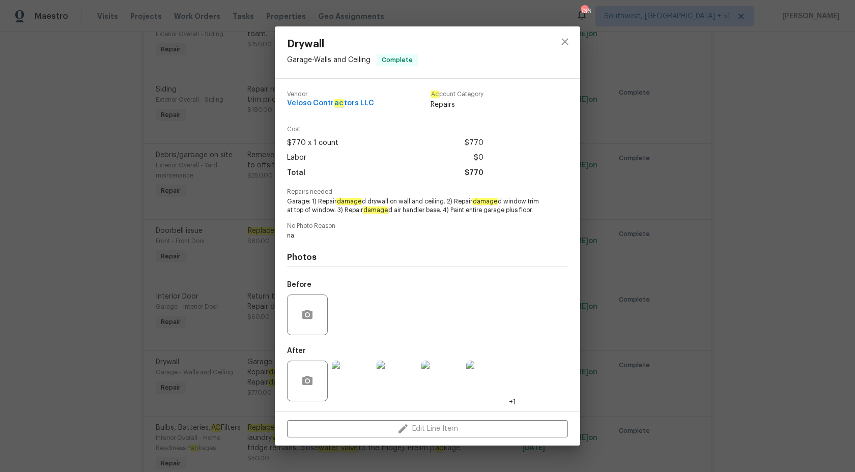
click at [806, 140] on div "Drywall Garage - Walls and Ceiling Complete Vendor Veloso Contr ac tors LLC Ac …" at bounding box center [427, 236] width 855 height 472
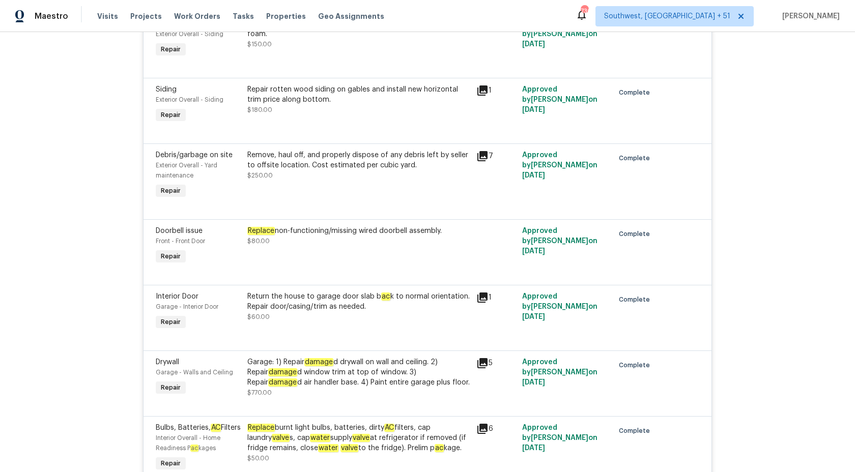
scroll to position [2075, 0]
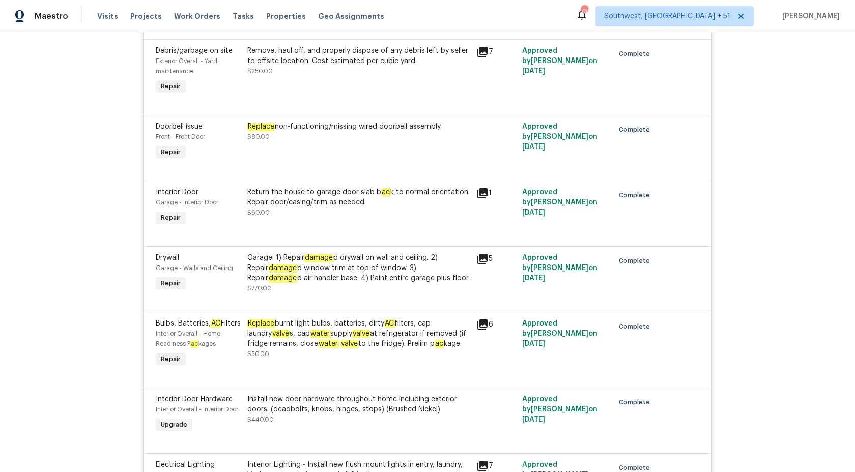
click at [334, 286] on div "Garage: 1) Repair damage d drywall on wall and ceiling. 2) Repair damage d wind…" at bounding box center [358, 273] width 223 height 41
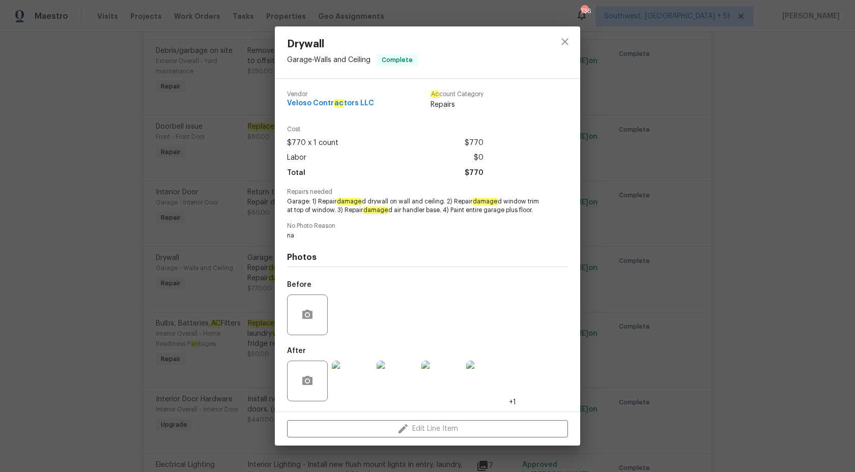
click at [742, 251] on div "Drywall Garage - Walls and Ceiling Complete Vendor Veloso Contr ac tors LLC Ac …" at bounding box center [427, 236] width 855 height 472
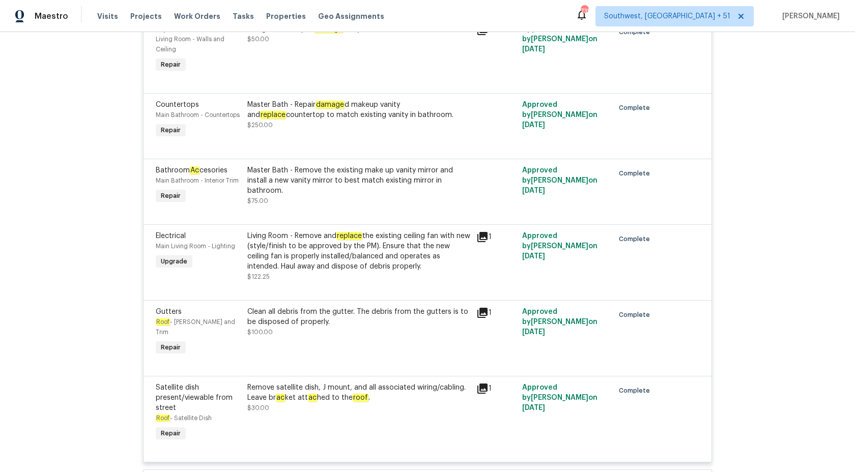
scroll to position [3995, 0]
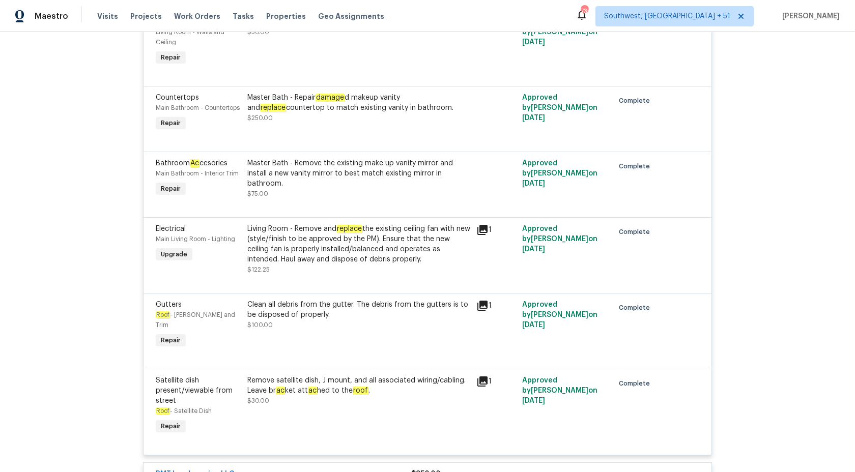
click at [375, 318] on div "Clean all debris from the gutter. The debris from the gutters is to be disposed…" at bounding box center [358, 315] width 223 height 31
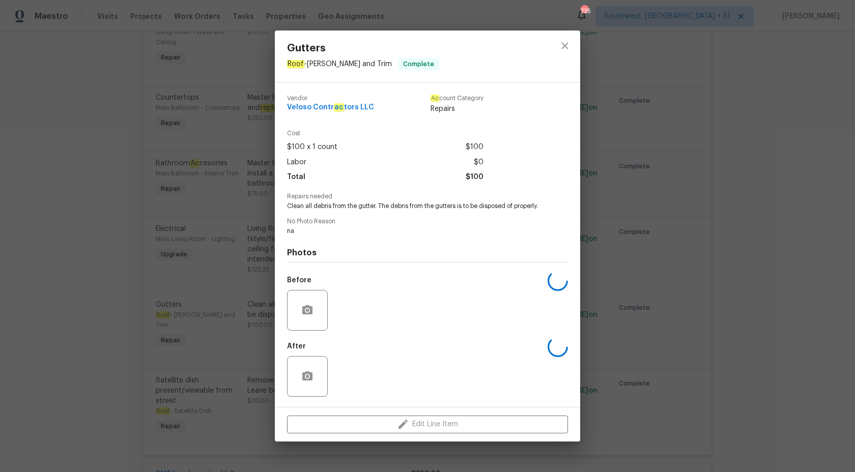
click at [148, 330] on div "Gutters Roof - Eaves and Trim Complete Vendor Veloso Contr ac tors LLC Ac count…" at bounding box center [427, 236] width 855 height 472
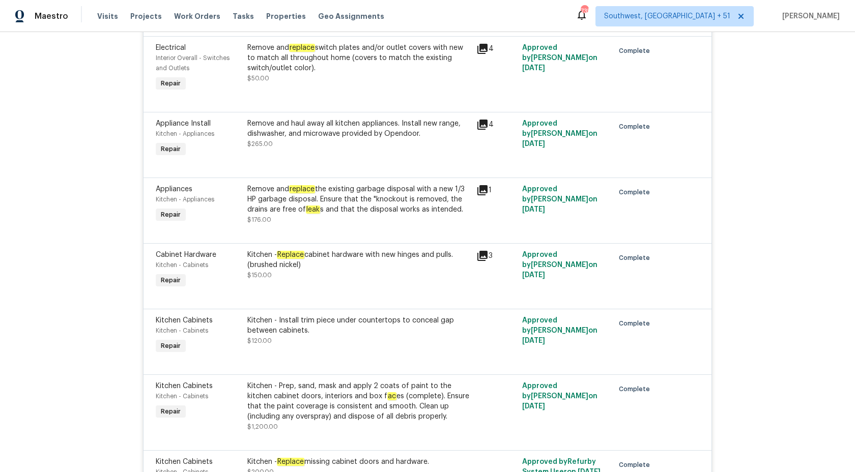
scroll to position [2957, 0]
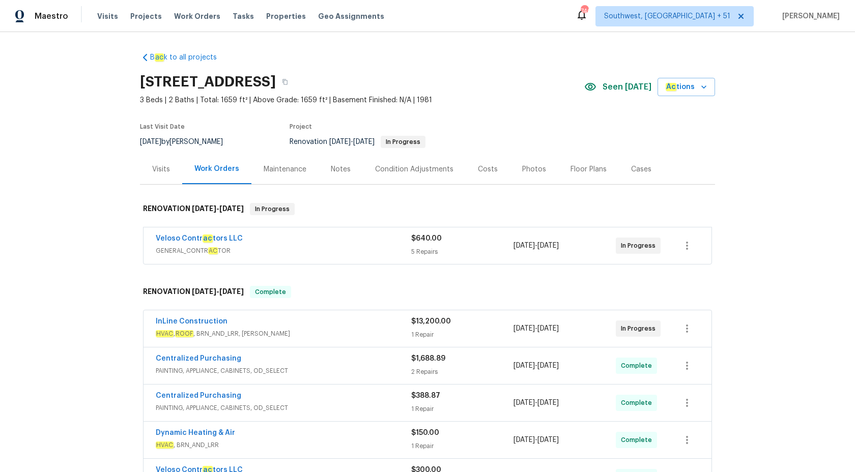
click at [144, 169] on div "Visits" at bounding box center [161, 169] width 42 height 30
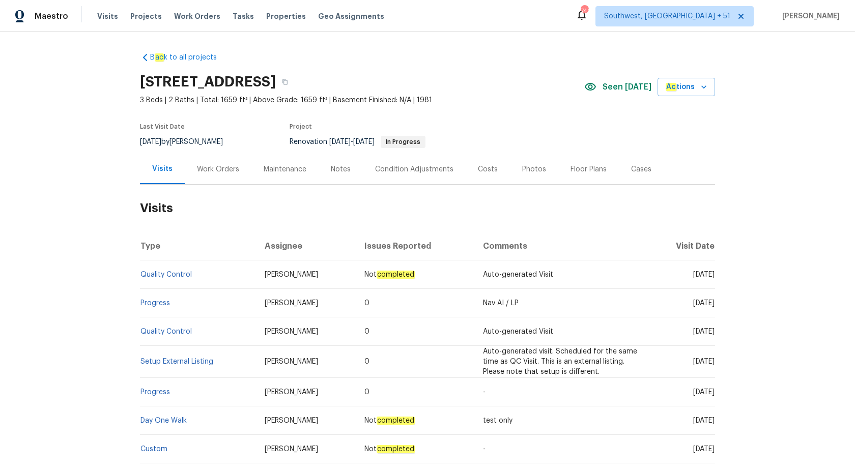
click at [181, 264] on td "Quality Control" at bounding box center [198, 274] width 117 height 28
click at [175, 273] on link "Quality Control" at bounding box center [165, 274] width 51 height 7
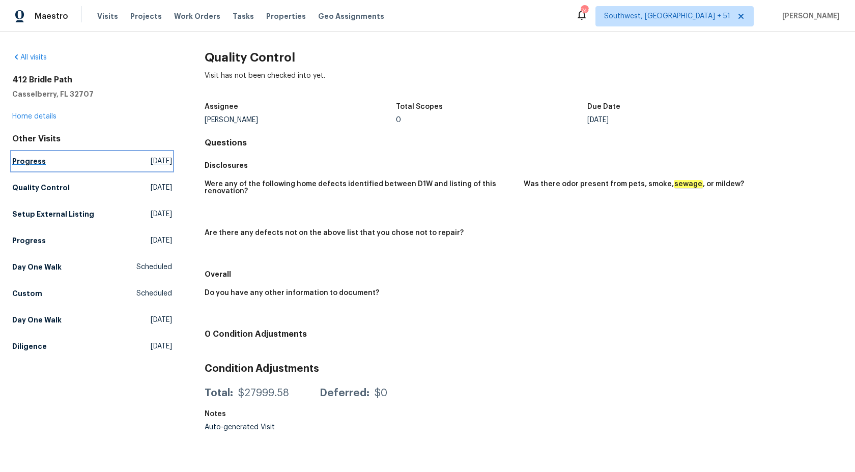
click at [34, 164] on h5 "Progress" at bounding box center [29, 161] width 34 height 10
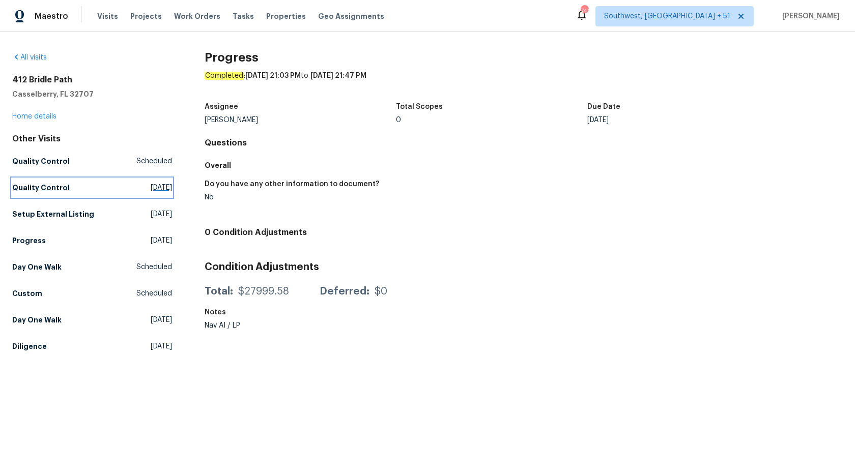
click at [34, 193] on link "Quality Control [DATE]" at bounding box center [92, 188] width 160 height 18
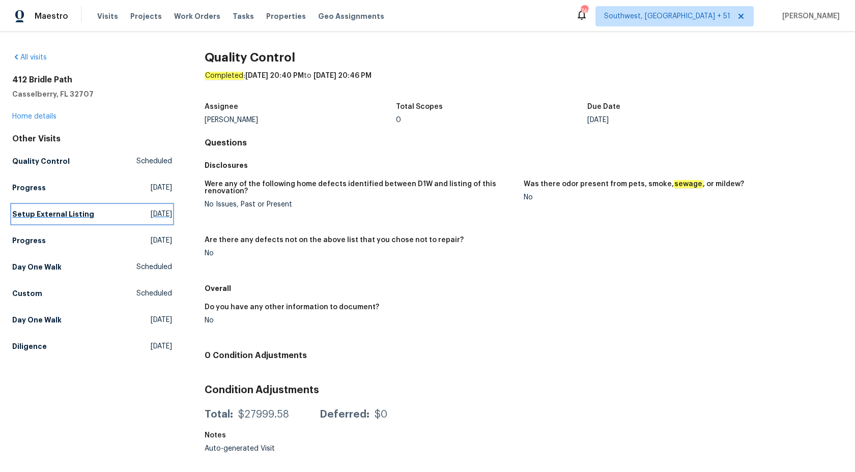
click at [33, 211] on h5 "Setup External Listing" at bounding box center [53, 214] width 82 height 10
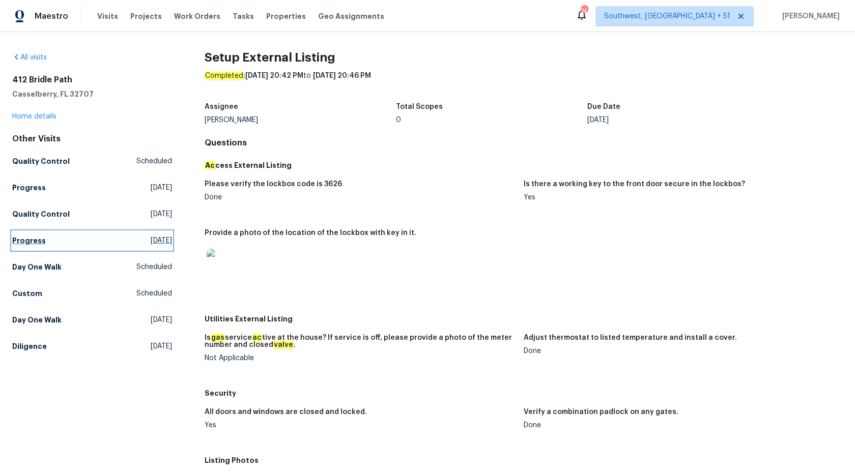
click at [28, 249] on link "Progress [DATE]" at bounding box center [92, 240] width 160 height 18
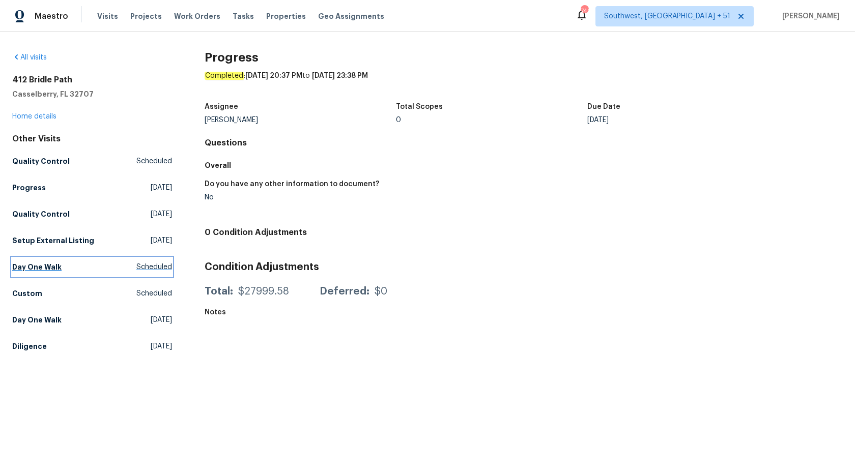
click at [27, 263] on h5 "Day One Walk" at bounding box center [36, 267] width 49 height 10
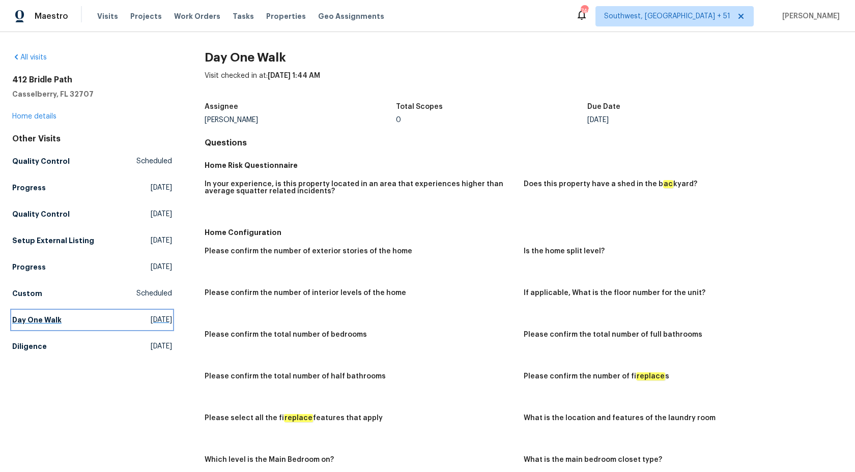
click at [30, 321] on h5 "Day One Walk" at bounding box center [36, 320] width 49 height 10
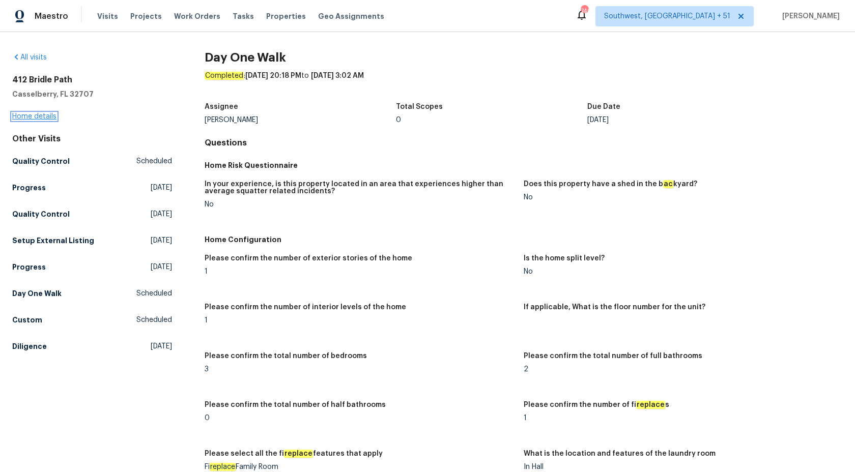
click at [35, 115] on link "Home details" at bounding box center [34, 116] width 44 height 7
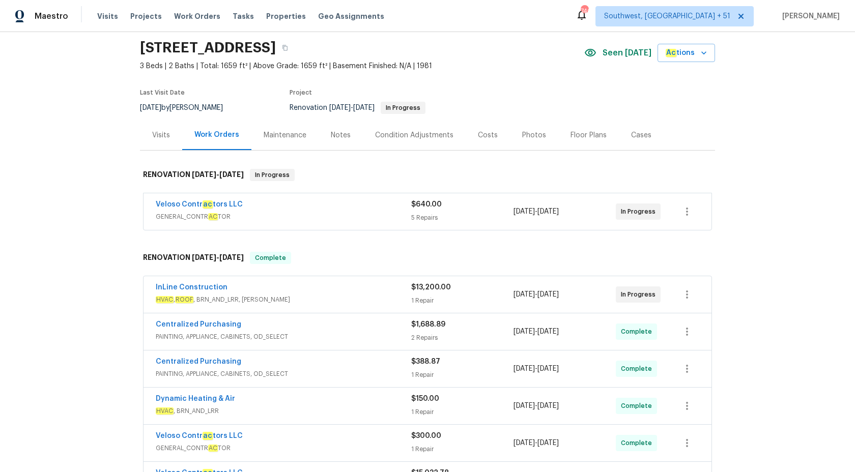
scroll to position [77, 0]
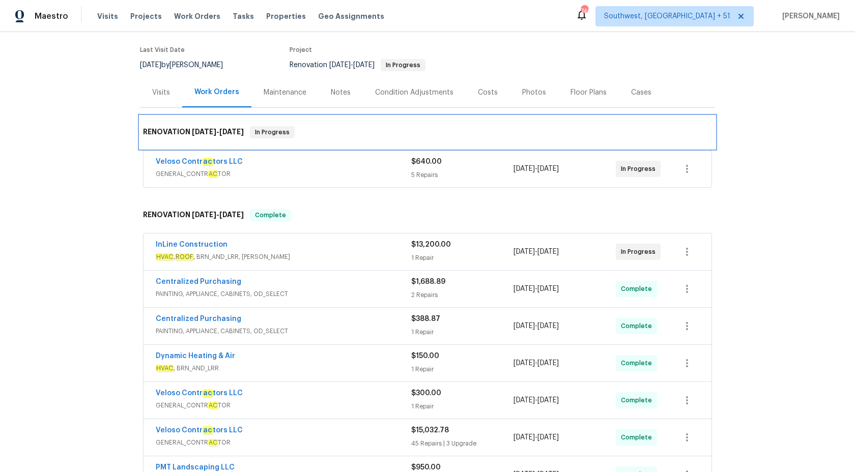
click at [318, 147] on div "RENOVATION [DATE] - [DATE] In Progress" at bounding box center [427, 132] width 575 height 33
click at [316, 159] on div "Veloso Contr ac tors LLC" at bounding box center [283, 163] width 255 height 12
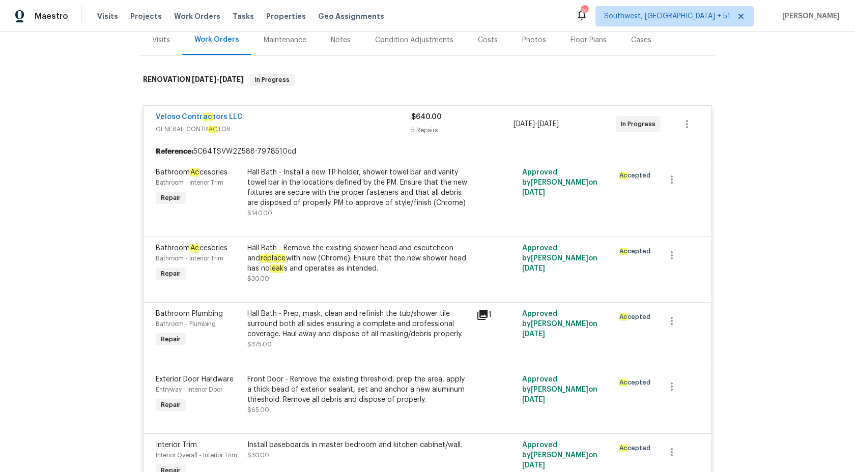
scroll to position [0, 0]
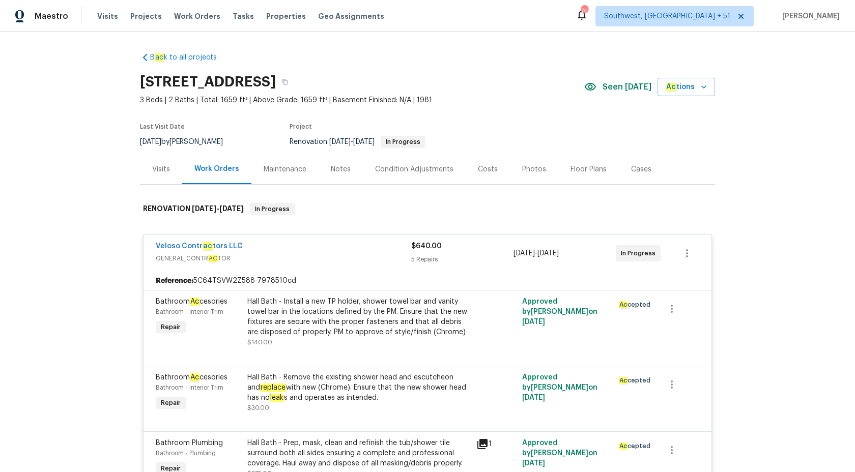
click at [377, 270] on div "Veloso Contr ac tors LLC GENERAL_CONTR AC TOR $640.00 5 Repairs [DATE] - [DATE]…" at bounding box center [427, 253] width 568 height 37
click at [384, 262] on span "GENERAL_CONTR AC TOR" at bounding box center [283, 258] width 255 height 10
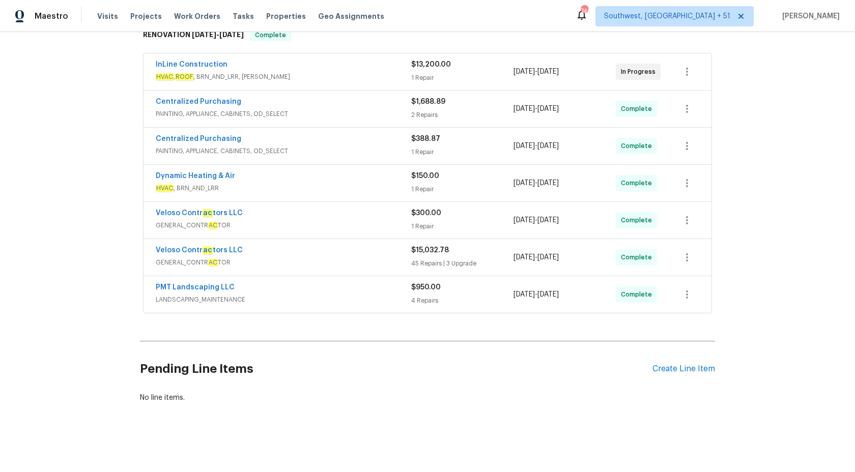
scroll to position [178, 0]
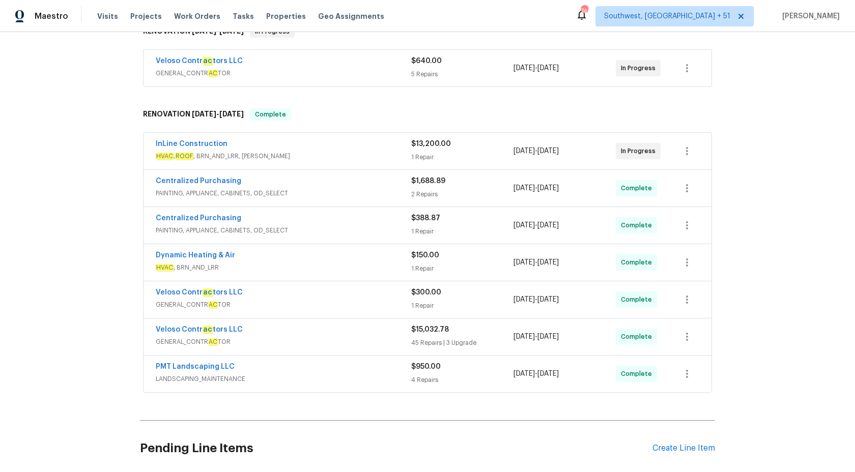
click at [365, 143] on div "InLine Construction" at bounding box center [283, 145] width 255 height 12
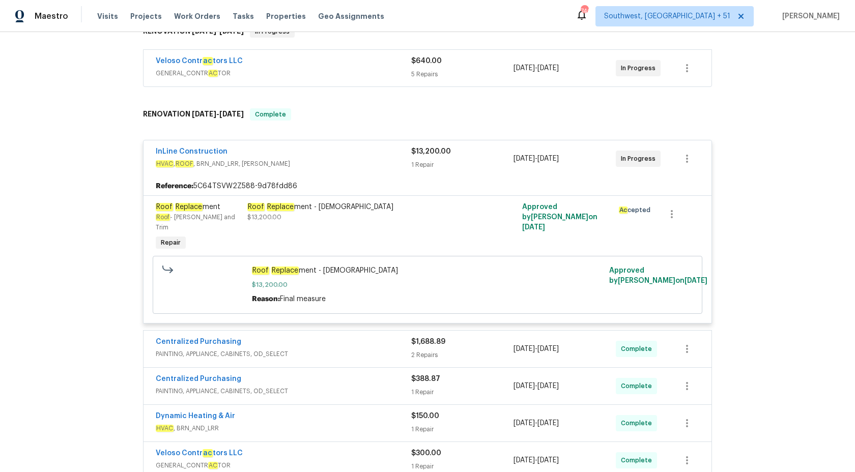
scroll to position [0, 0]
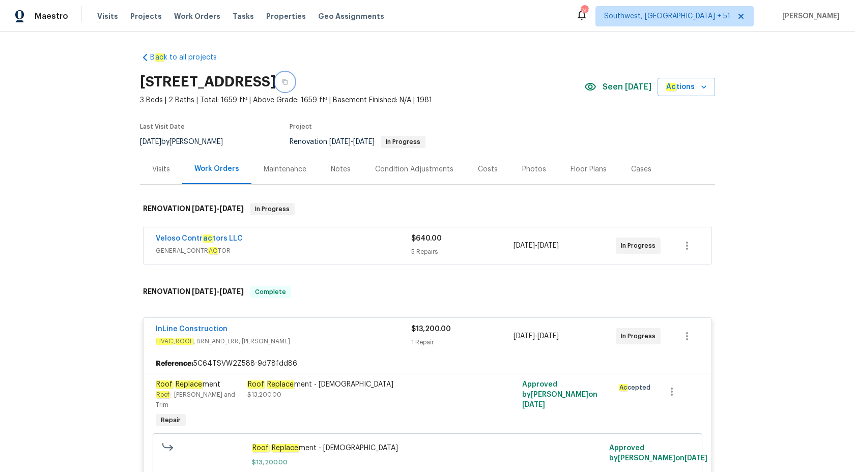
click at [288, 79] on icon "button" at bounding box center [285, 82] width 6 height 6
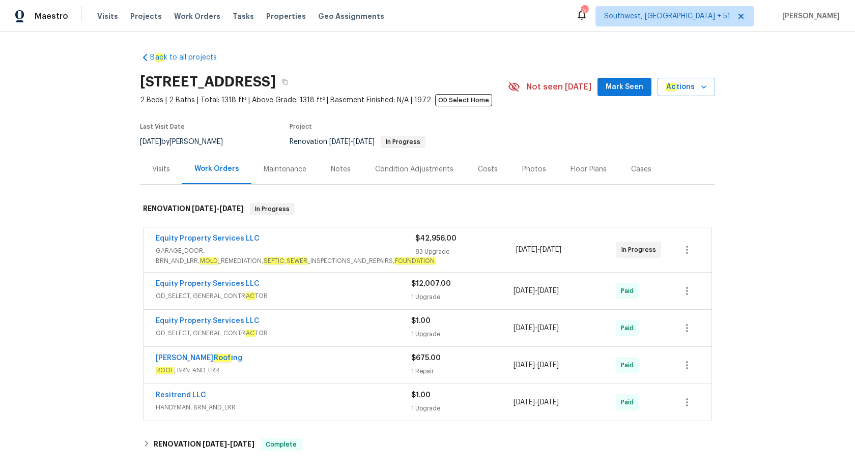
click at [29, 15] on div "Maestro" at bounding box center [34, 16] width 68 height 20
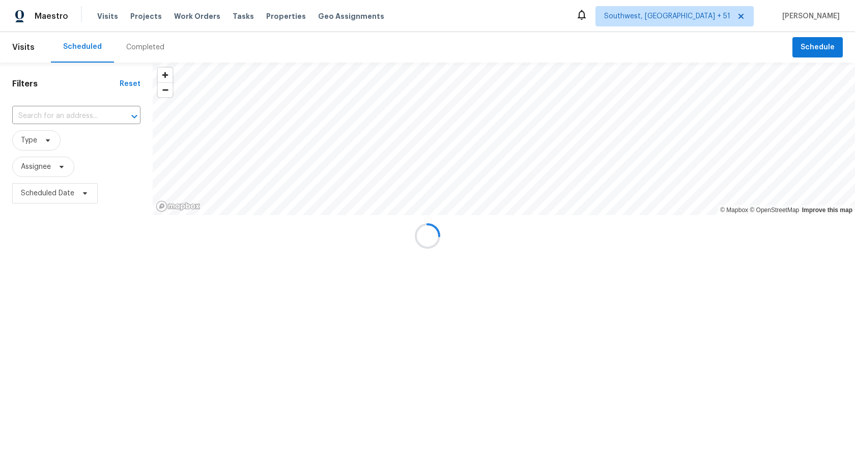
click at [142, 44] on div at bounding box center [427, 236] width 855 height 472
click at [142, 52] on div at bounding box center [427, 236] width 855 height 472
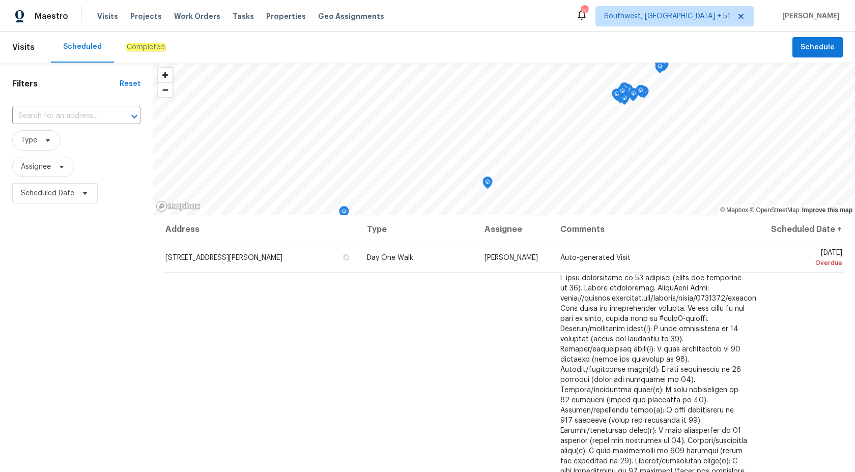
click at [142, 51] on div "Completed" at bounding box center [145, 47] width 39 height 10
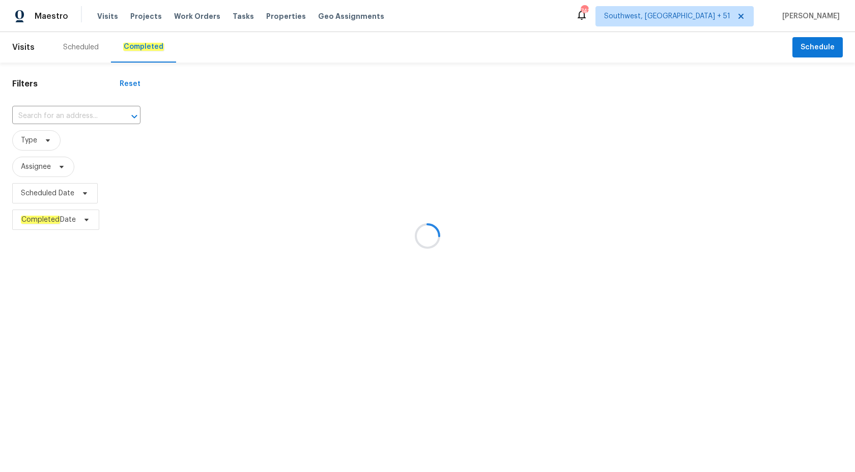
click at [33, 114] on div at bounding box center [427, 236] width 855 height 472
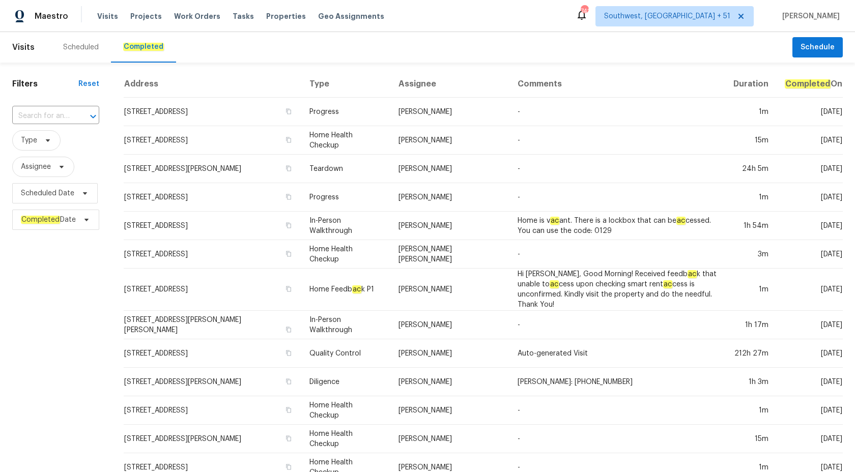
click at [33, 114] on input "text" at bounding box center [41, 116] width 59 height 16
paste input "[STREET_ADDRESS]"
type input "[STREET_ADDRESS]"
click at [55, 139] on li "[STREET_ADDRESS]" at bounding box center [56, 139] width 88 height 17
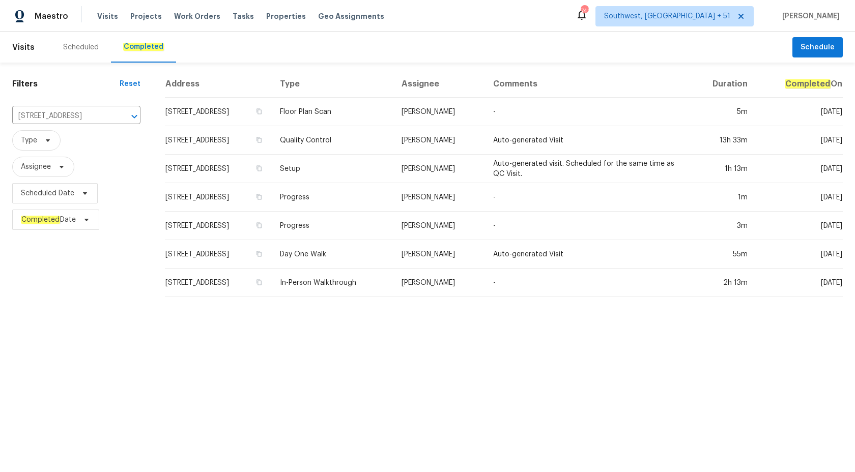
click at [272, 148] on td "1667 S 172nd Dr, Goodyear, AZ 85338" at bounding box center [218, 140] width 107 height 28
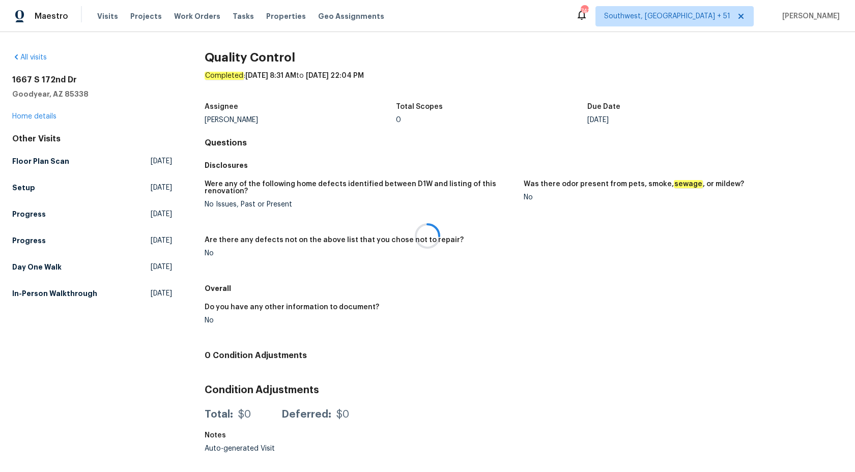
click at [37, 120] on div at bounding box center [427, 236] width 855 height 472
click at [37, 119] on link "Home details" at bounding box center [34, 116] width 44 height 7
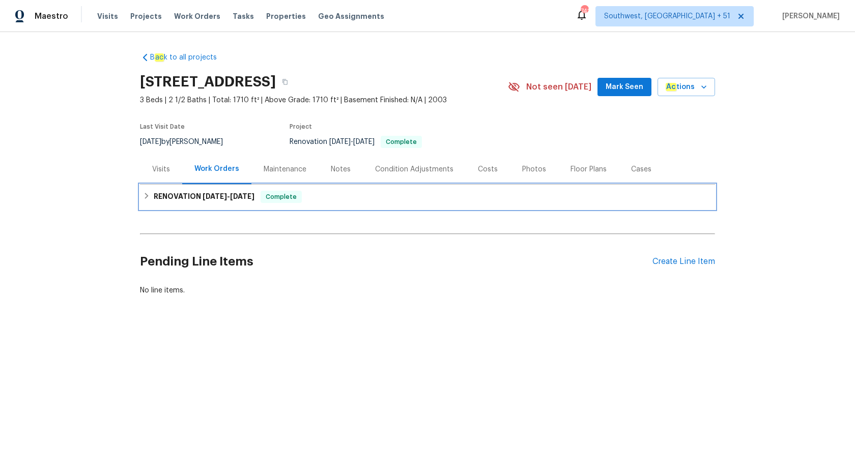
click at [220, 204] on div "RENOVATION 9/15/25 - 9/22/25 Complete" at bounding box center [427, 197] width 575 height 24
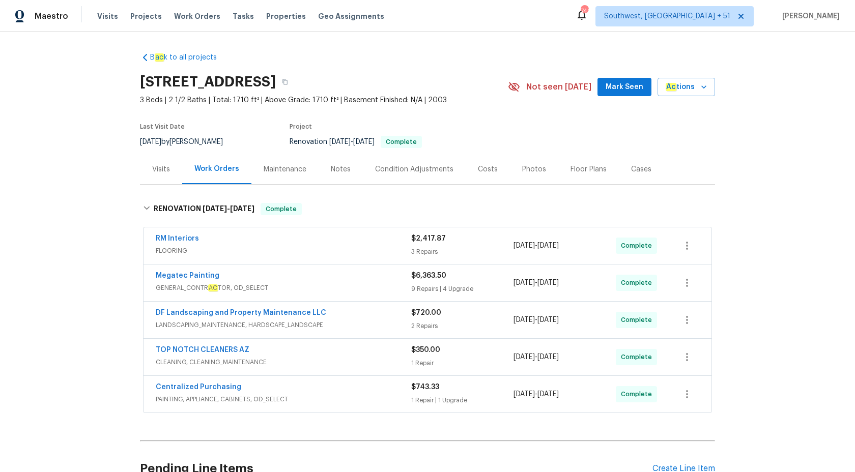
click at [162, 164] on div "Visits" at bounding box center [161, 169] width 18 height 10
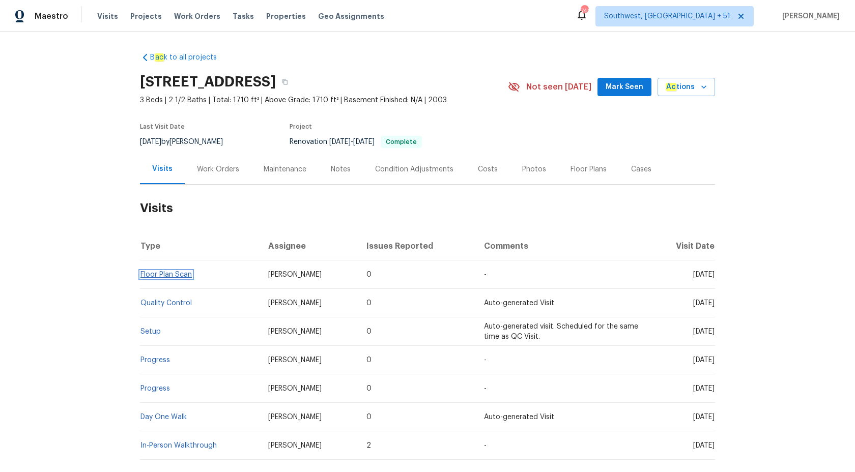
click at [151, 273] on link "Floor Plan Scan" at bounding box center [165, 274] width 51 height 7
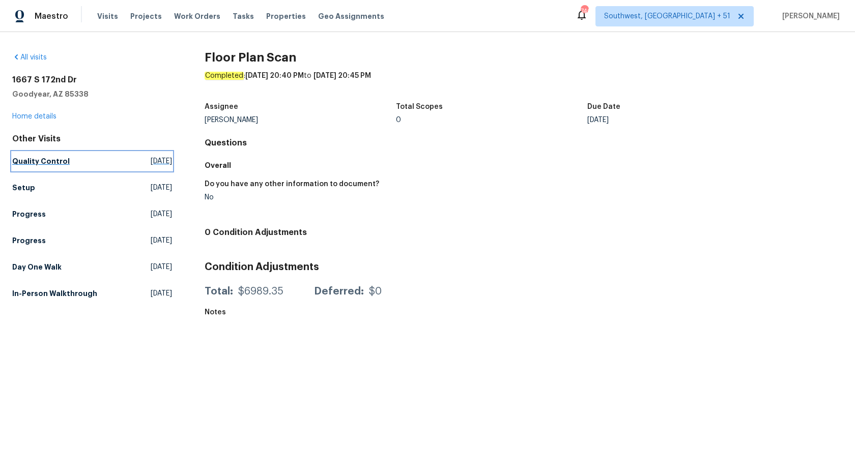
click at [46, 161] on h5 "Quality Control" at bounding box center [40, 161] width 57 height 10
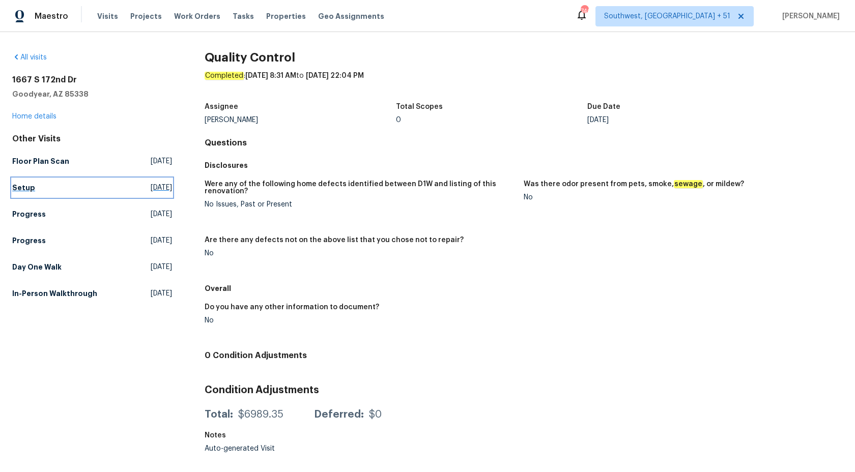
click at [22, 183] on h5 "Setup" at bounding box center [23, 188] width 23 height 10
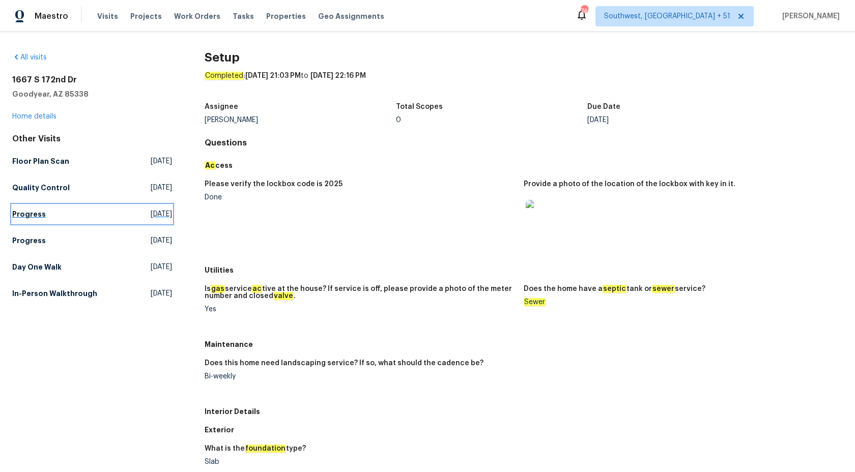
click at [25, 213] on h5 "Progress" at bounding box center [29, 214] width 34 height 10
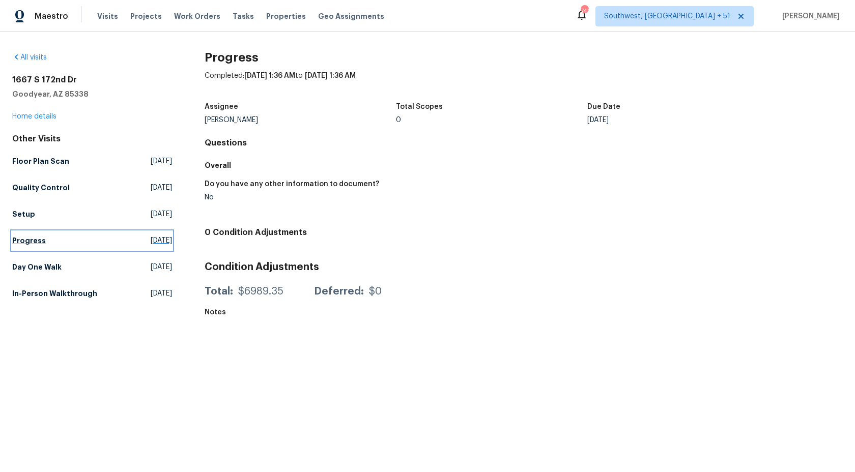
click at [36, 237] on h5 "Progress" at bounding box center [29, 241] width 34 height 10
click at [35, 271] on h5 "Day One Walk" at bounding box center [36, 267] width 49 height 10
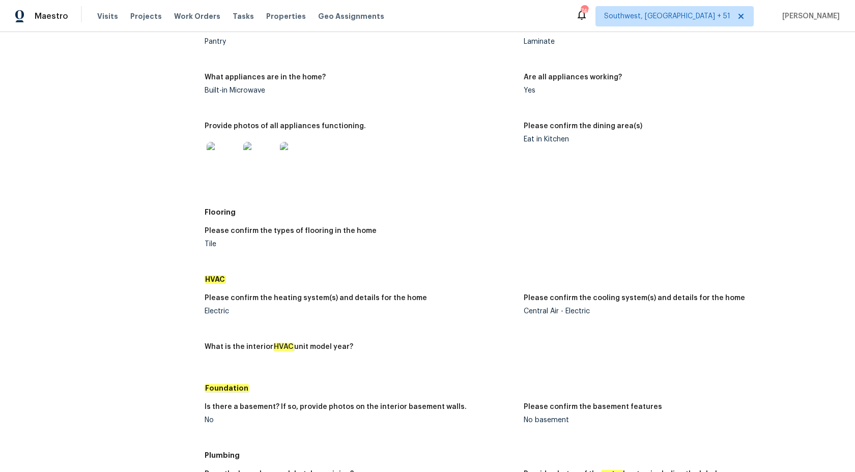
scroll to position [786, 0]
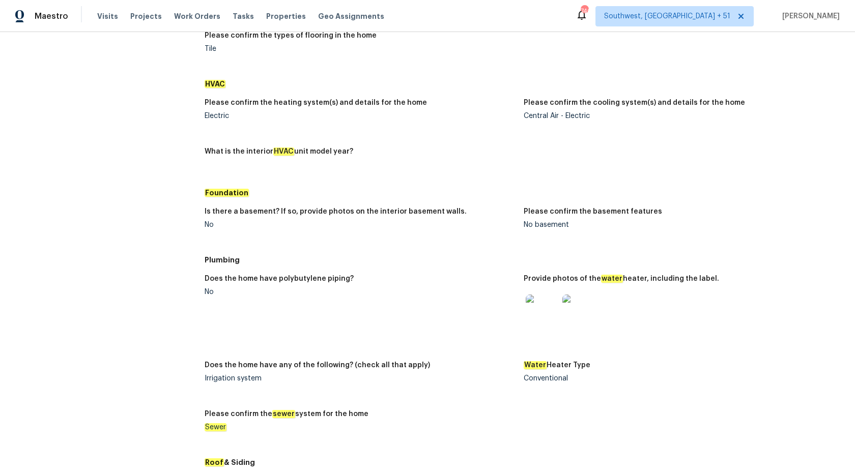
click at [575, 319] on img at bounding box center [578, 311] width 33 height 33
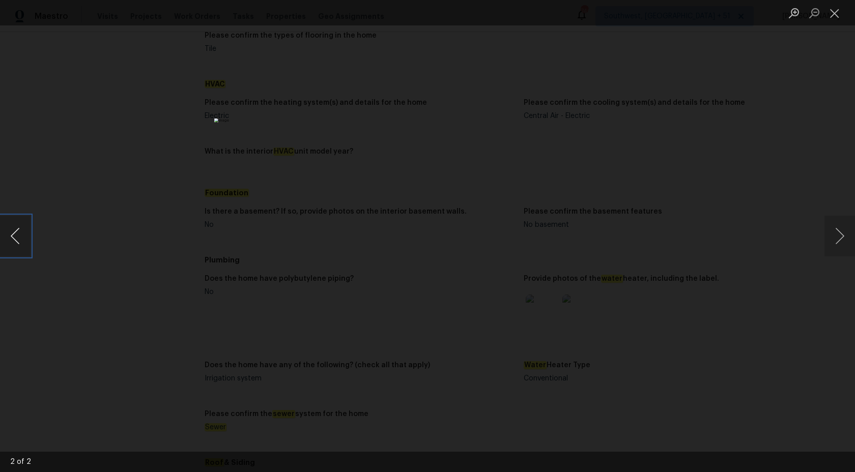
click at [15, 241] on button "Previous image" at bounding box center [15, 236] width 31 height 41
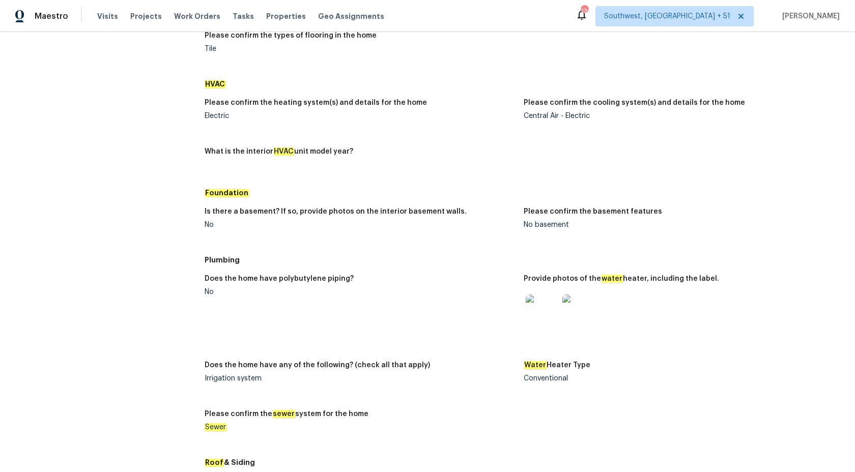
click at [371, 242] on figure "Is there a basement? If so, provide photos on the interior basement walls. No" at bounding box center [364, 226] width 319 height 37
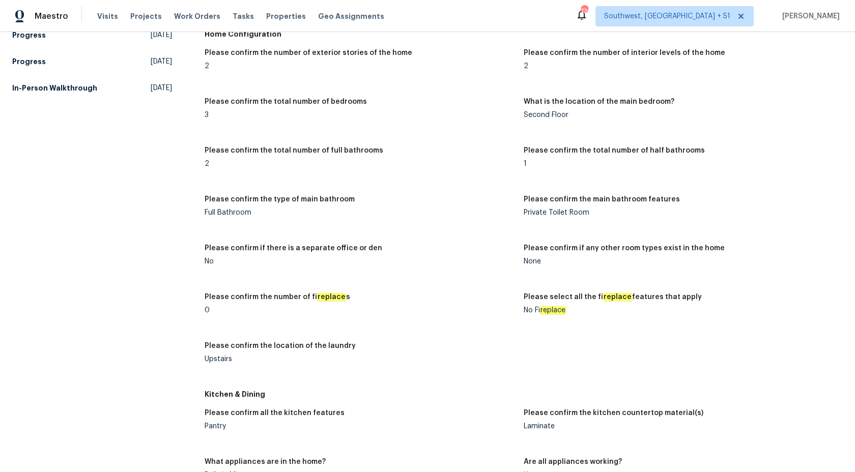
scroll to position [51, 0]
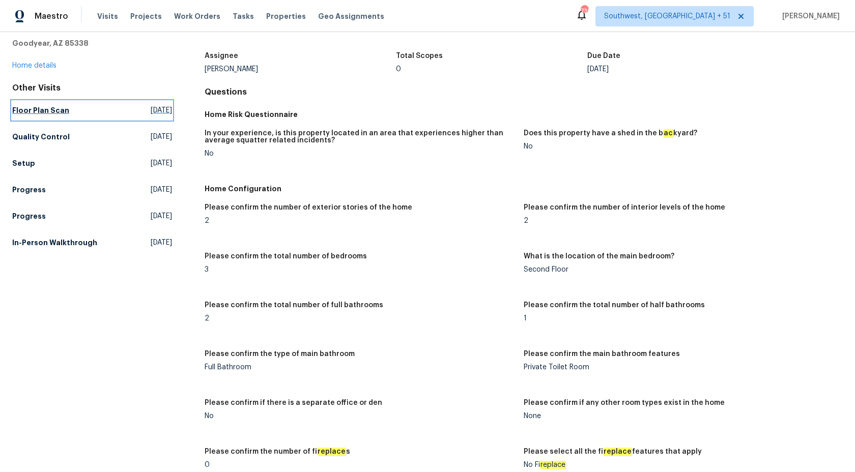
click at [34, 114] on h5 "Floor Plan Scan" at bounding box center [40, 110] width 57 height 10
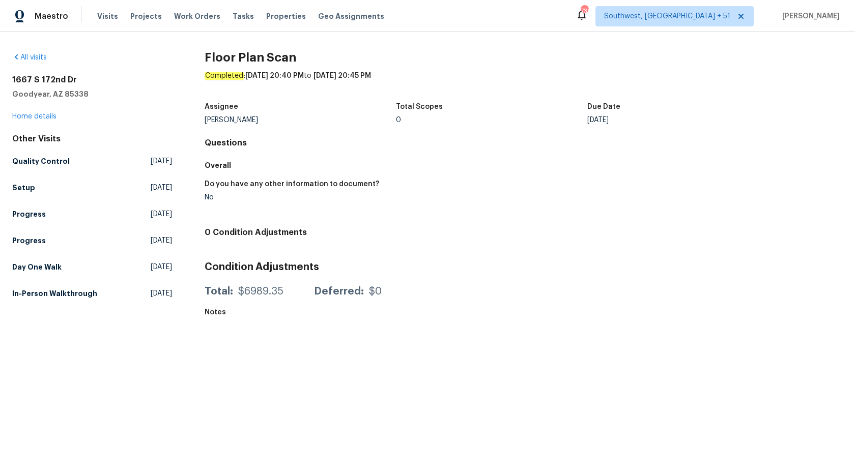
click at [482, 101] on div "Assignee Nick Pulliam Total Scopes 0 Due Date Thu, Sep 25" at bounding box center [524, 113] width 638 height 33
click at [43, 157] on h5 "Quality Control" at bounding box center [40, 161] width 57 height 10
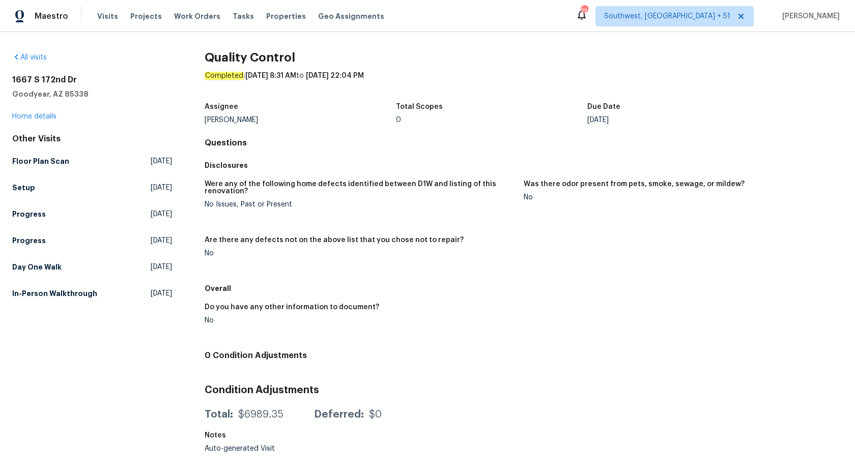
click at [508, 180] on div "Were any of the following home defects identified between D1W and listing of th…" at bounding box center [524, 227] width 638 height 105
click at [32, 219] on h5 "Progress" at bounding box center [29, 214] width 34 height 10
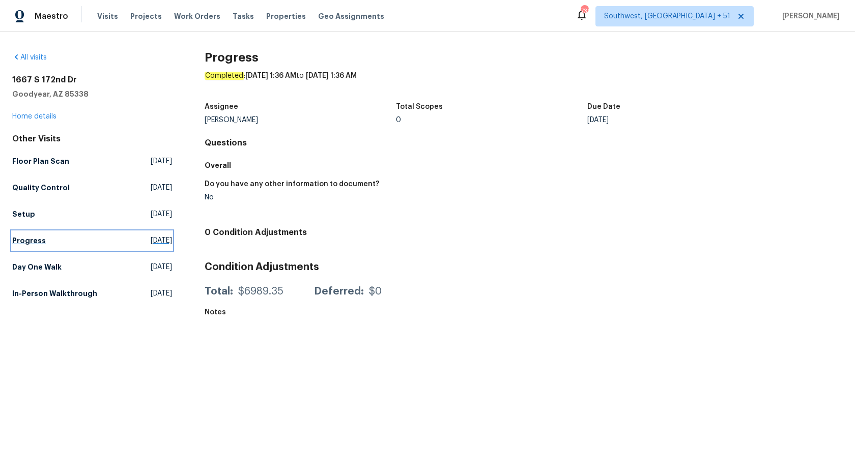
click at [30, 237] on h5 "Progress" at bounding box center [29, 241] width 34 height 10
click at [32, 267] on h5 "Day One Walk" at bounding box center [36, 267] width 49 height 10
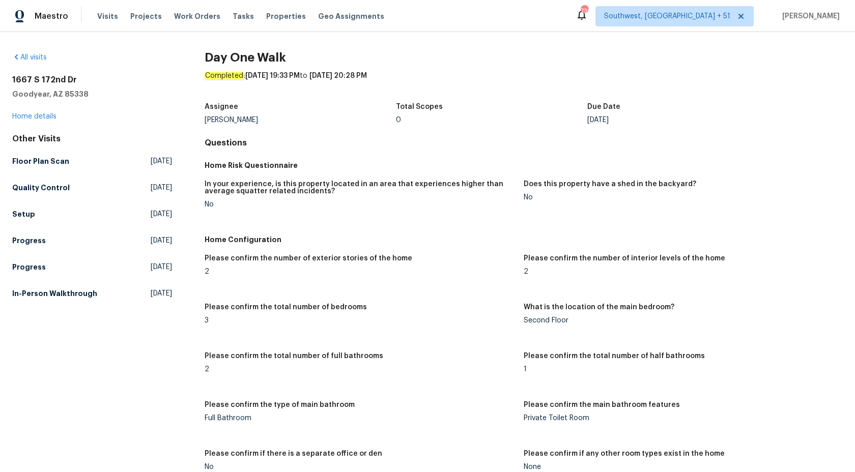
click at [416, 178] on div "In your experience, is this property located in an area that experiences higher…" at bounding box center [524, 203] width 638 height 56
click at [55, 291] on h5 "In-Person Walkthrough" at bounding box center [54, 293] width 85 height 10
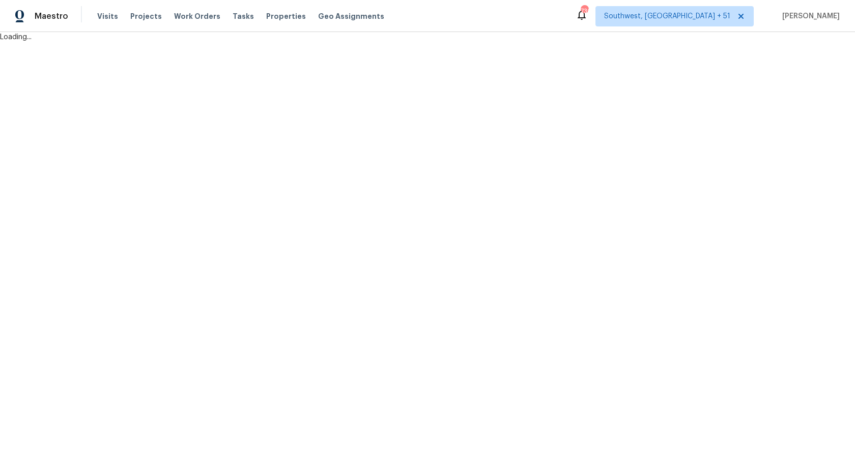
click at [641, 42] on html "Maestro Visits Projects Work Orders Tasks Properties Geo Assignments 736 Southw…" at bounding box center [427, 21] width 855 height 42
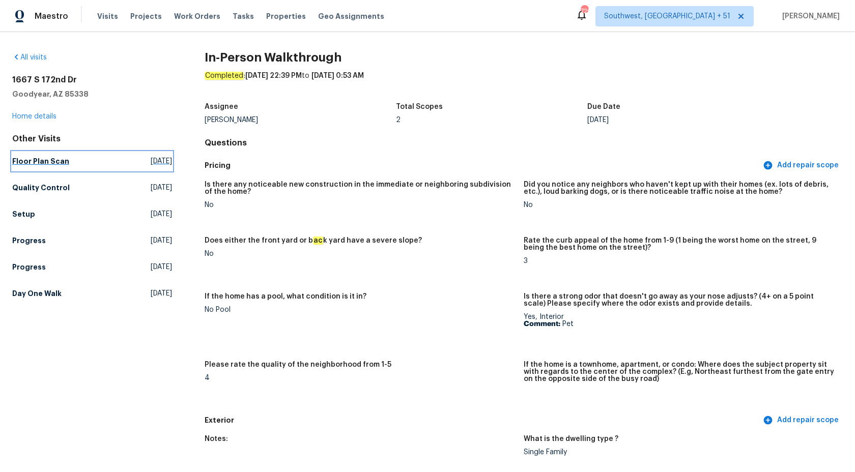
click at [38, 165] on h5 "Floor Plan Scan" at bounding box center [40, 161] width 57 height 10
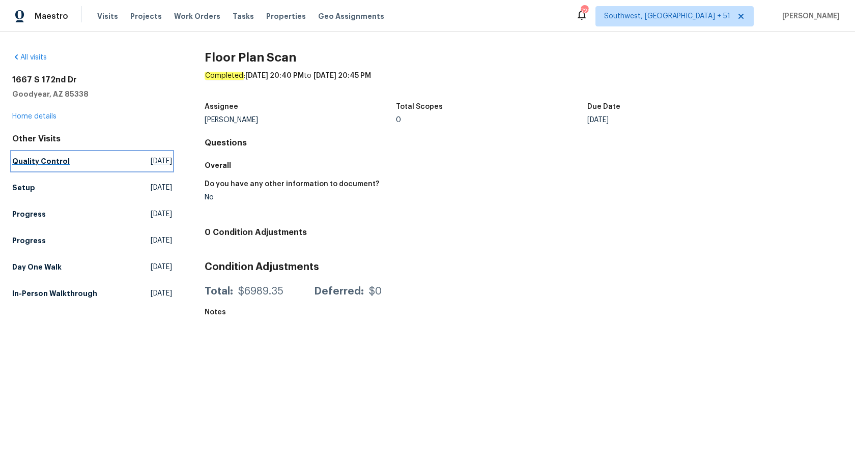
click at [24, 164] on h5 "Quality Control" at bounding box center [40, 161] width 57 height 10
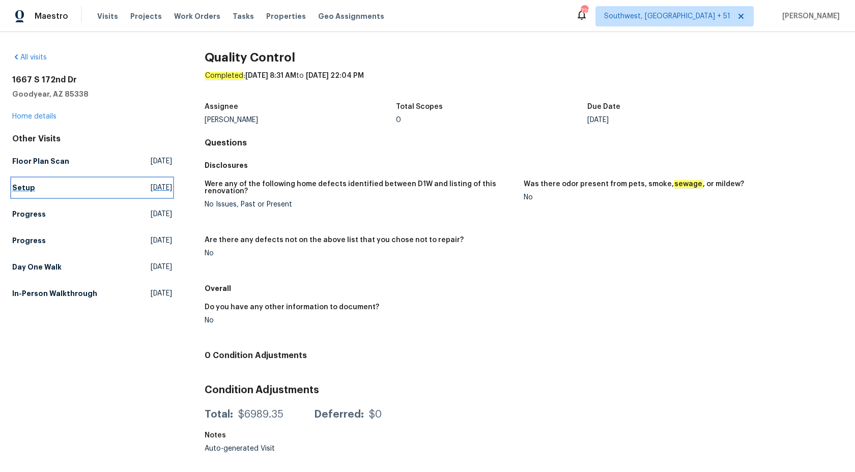
click at [30, 189] on h5 "Setup" at bounding box center [23, 188] width 23 height 10
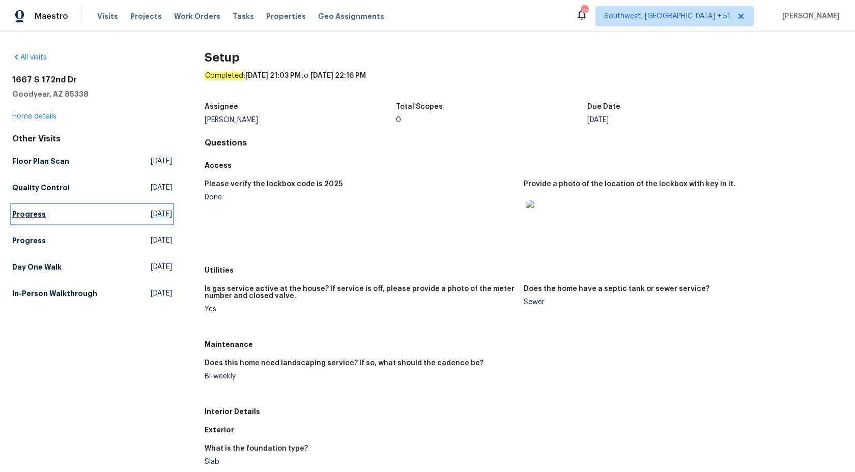
click at [26, 218] on h5 "Progress" at bounding box center [29, 214] width 34 height 10
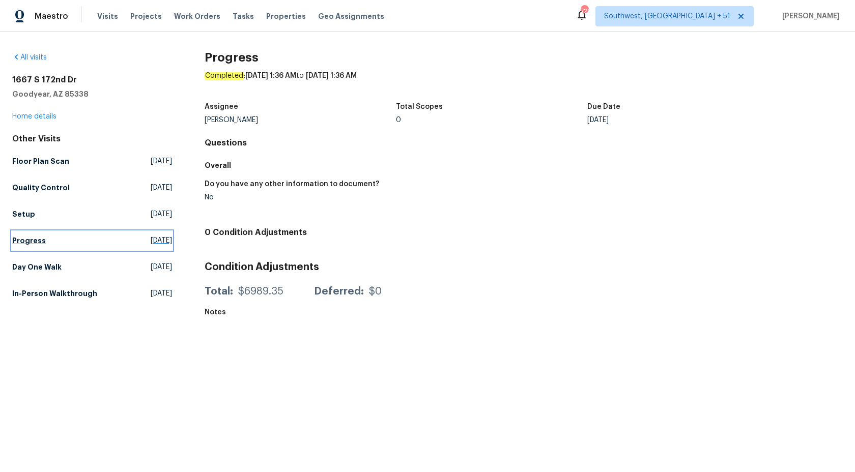
click at [36, 245] on h5 "Progress" at bounding box center [29, 241] width 34 height 10
click at [37, 259] on link "Day One Walk Mon, Sep 15 2025" at bounding box center [92, 267] width 160 height 18
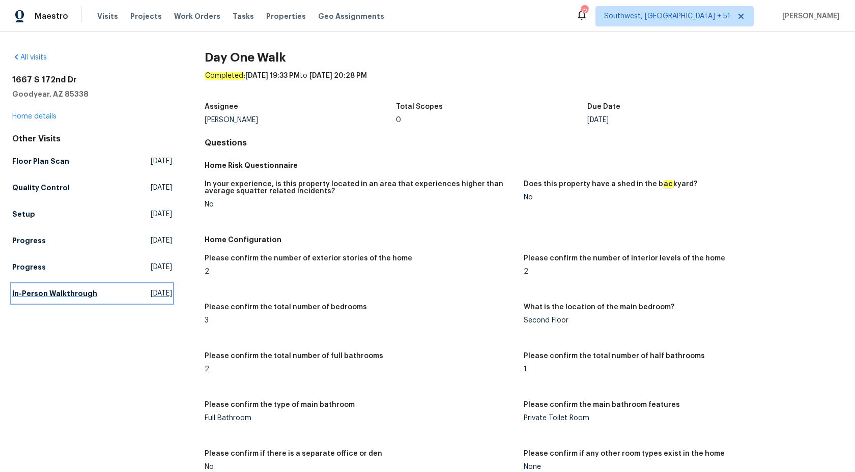
click at [35, 301] on link "In-Person Walkthrough Tue, Aug 12 2025" at bounding box center [92, 293] width 160 height 18
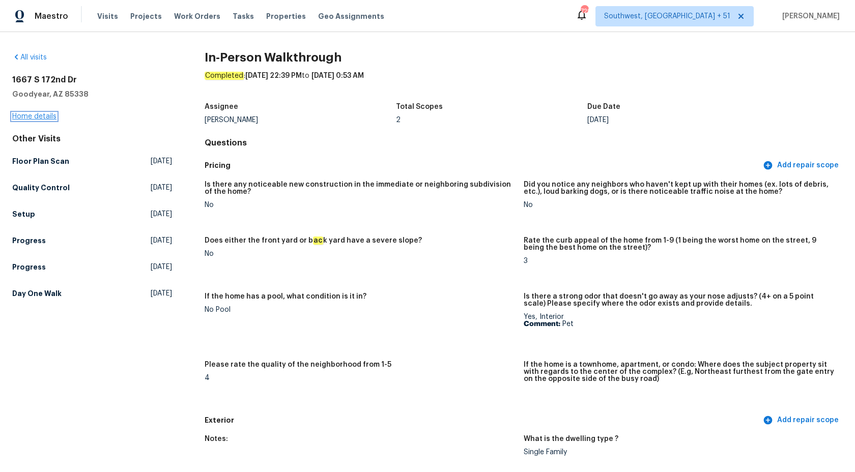
click at [28, 114] on link "Home details" at bounding box center [34, 116] width 44 height 7
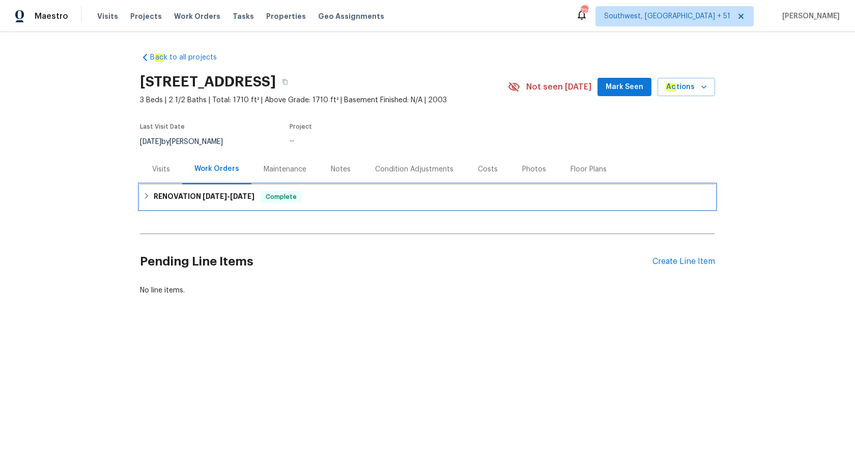
click at [242, 197] on span "9/22/25" at bounding box center [242, 196] width 24 height 7
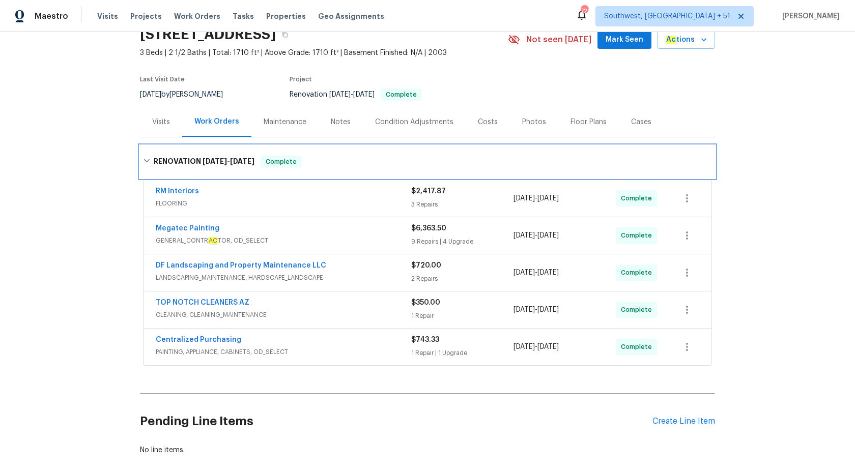
scroll to position [100, 0]
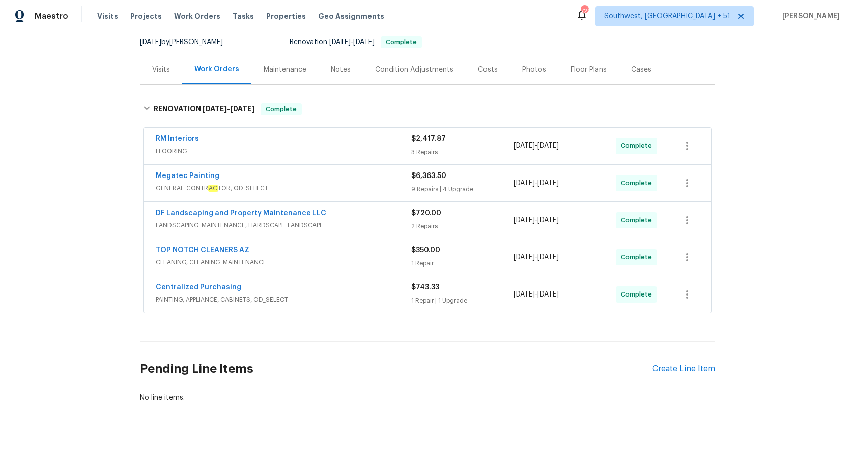
click at [339, 148] on span "FLOORING" at bounding box center [283, 151] width 255 height 10
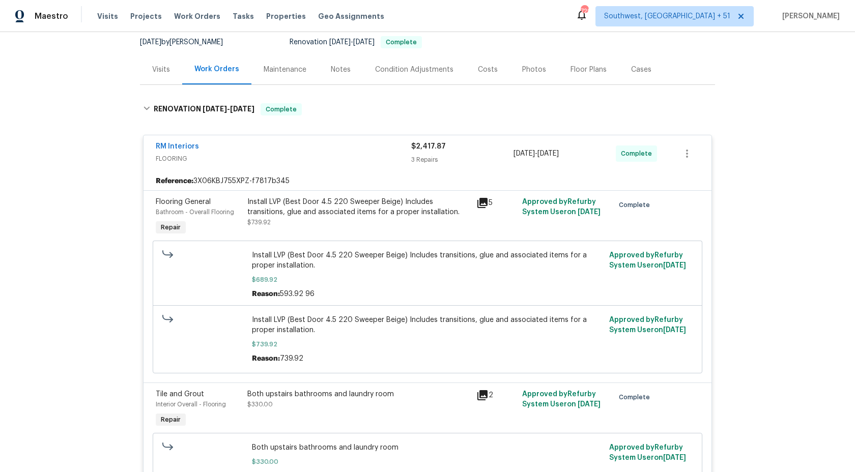
scroll to position [272, 0]
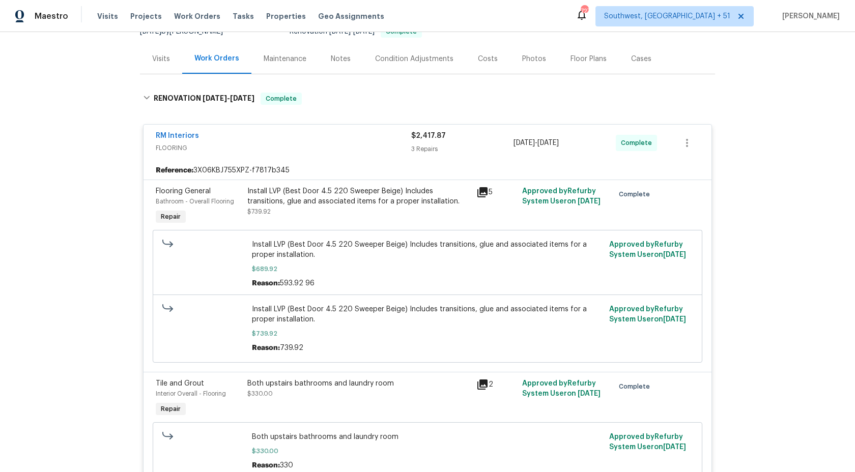
click at [431, 136] on span "$2,417.87" at bounding box center [428, 135] width 35 height 7
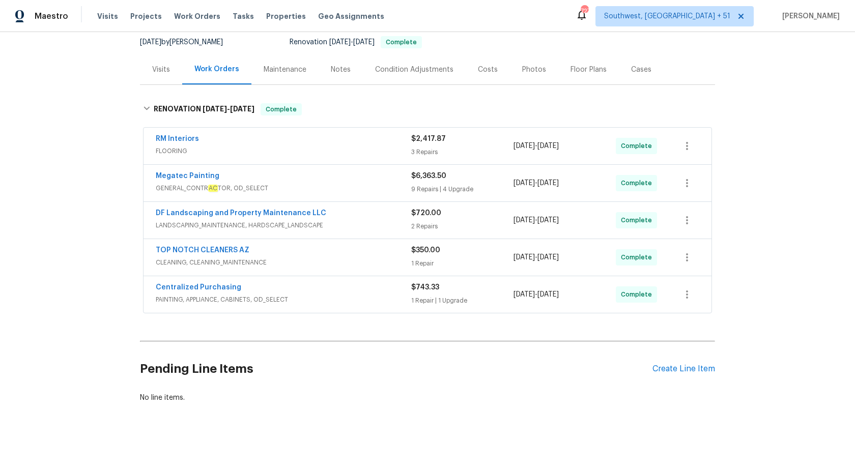
scroll to position [100, 0]
click at [378, 182] on div "Megatec Painting" at bounding box center [283, 177] width 255 height 12
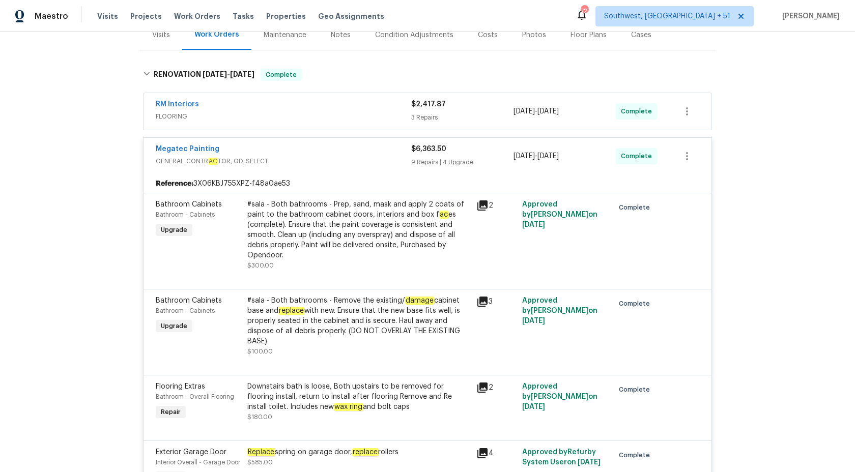
scroll to position [64, 0]
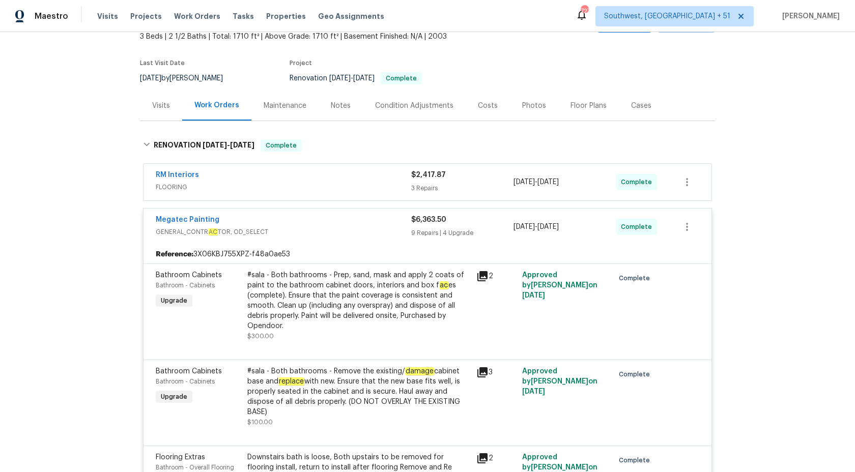
click at [391, 214] on div "Megatec Painting GENERAL_CONTR AC TOR, OD_SELECT $6,363.50 9 Repairs | 4 Upgrad…" at bounding box center [427, 227] width 568 height 37
click at [397, 228] on span "GENERAL_CONTR AC TOR, OD_SELECT" at bounding box center [283, 232] width 255 height 10
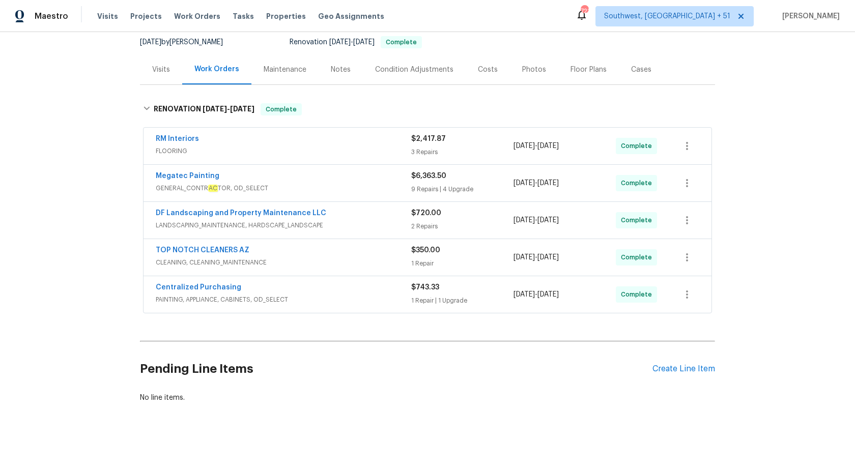
scroll to position [0, 0]
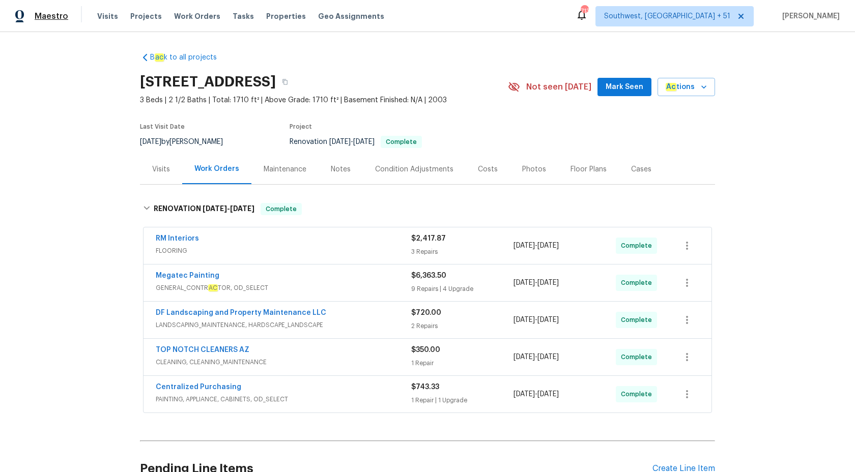
click at [58, 11] on span "Maestro" at bounding box center [52, 16] width 34 height 10
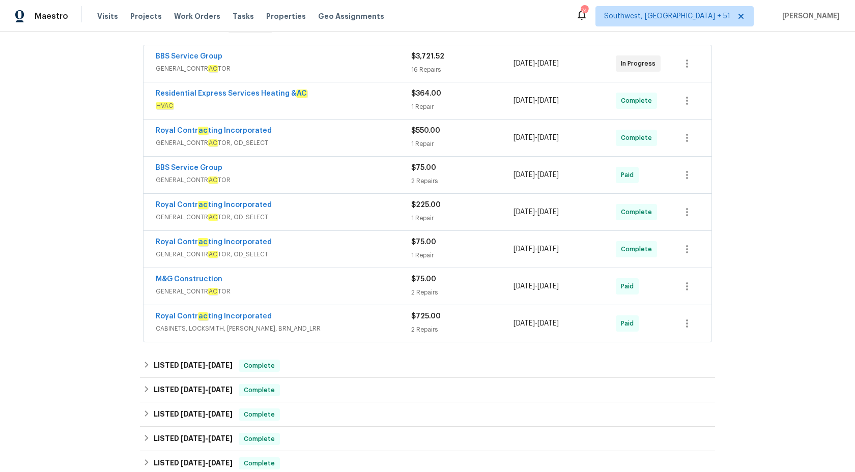
scroll to position [178, 0]
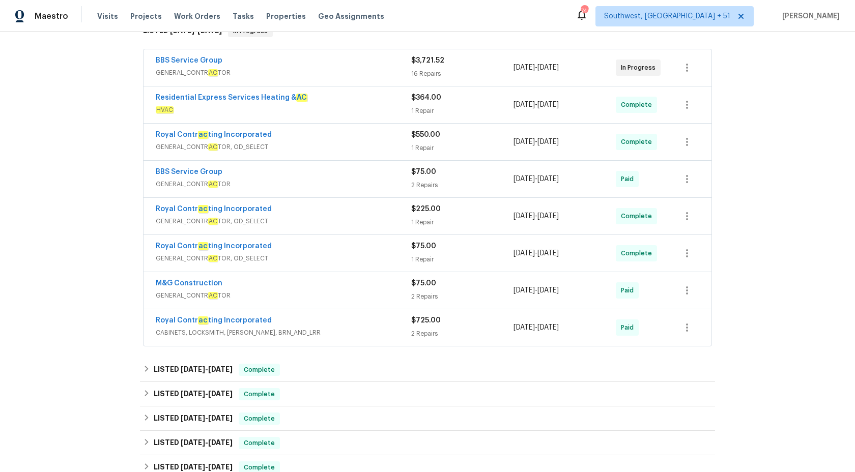
click at [341, 67] on div "BBS Service Group" at bounding box center [283, 61] width 255 height 12
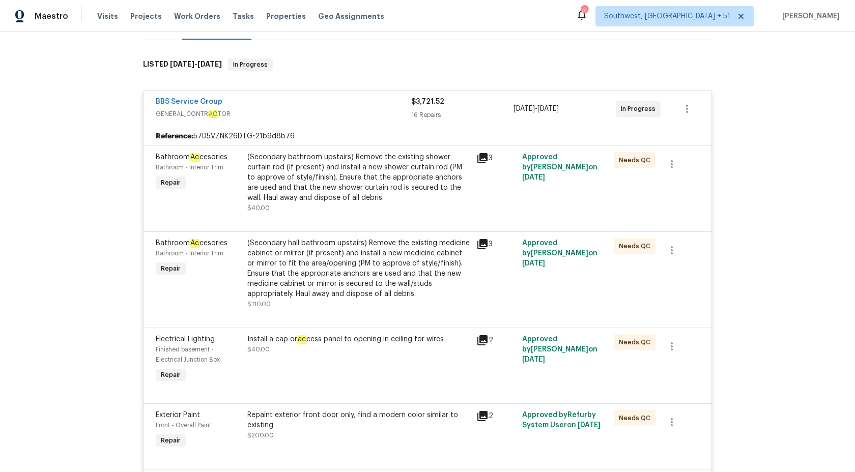
scroll to position [144, 0]
click at [414, 100] on span "$3,721.52" at bounding box center [427, 102] width 33 height 7
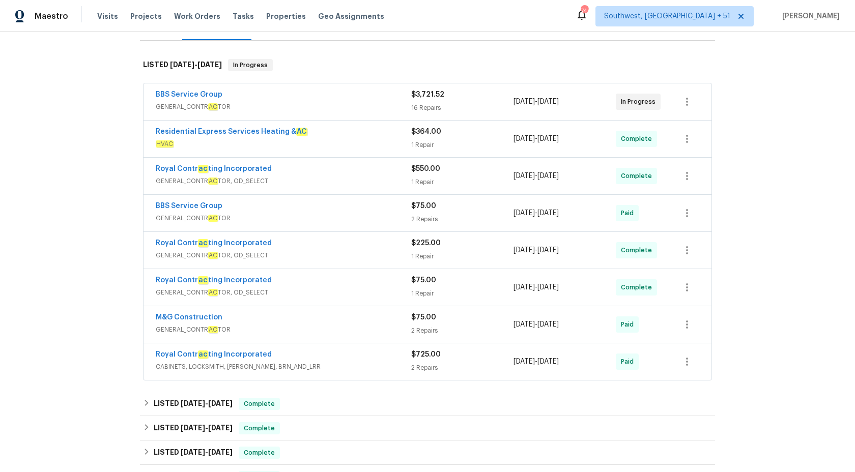
click at [390, 144] on span "HVAC" at bounding box center [283, 144] width 255 height 10
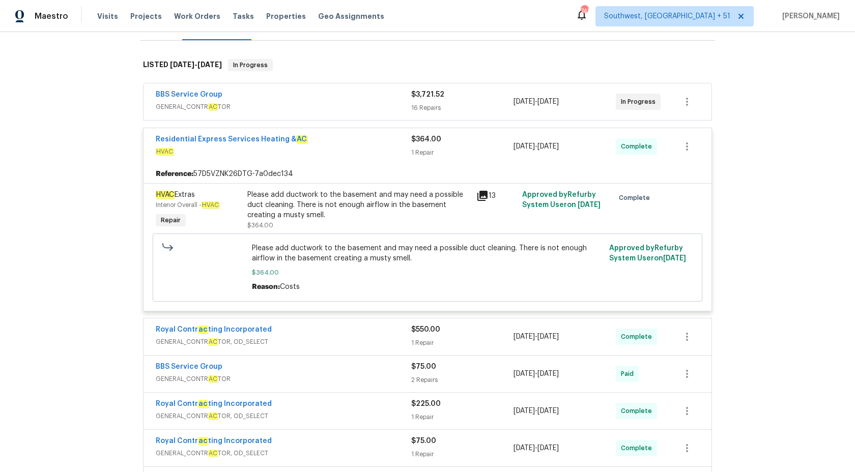
click at [390, 144] on div "Residential Express Services Heating & AC" at bounding box center [283, 140] width 255 height 12
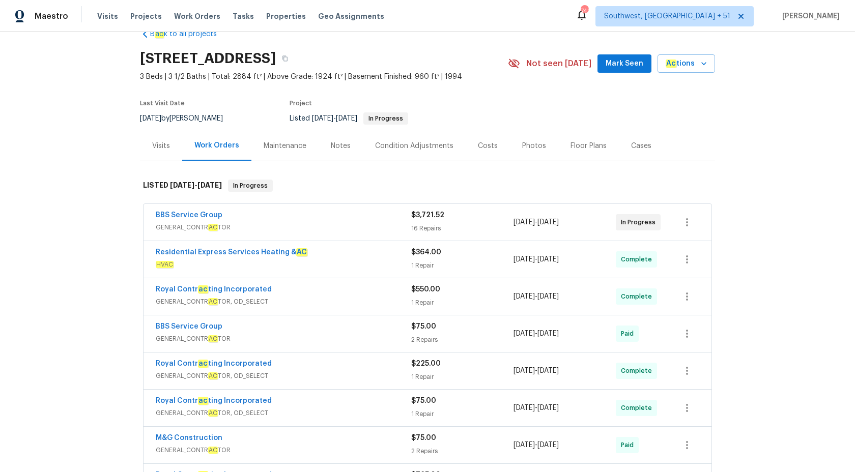
scroll to position [17, 0]
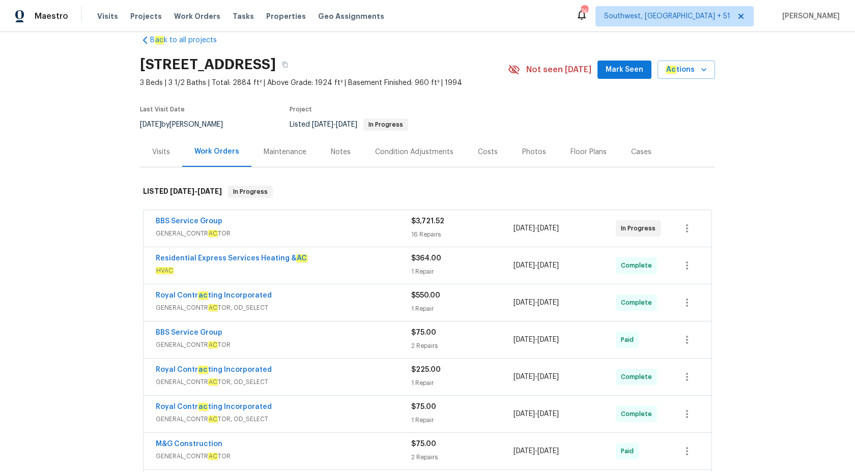
click at [381, 222] on div "BBS Service Group" at bounding box center [283, 222] width 255 height 12
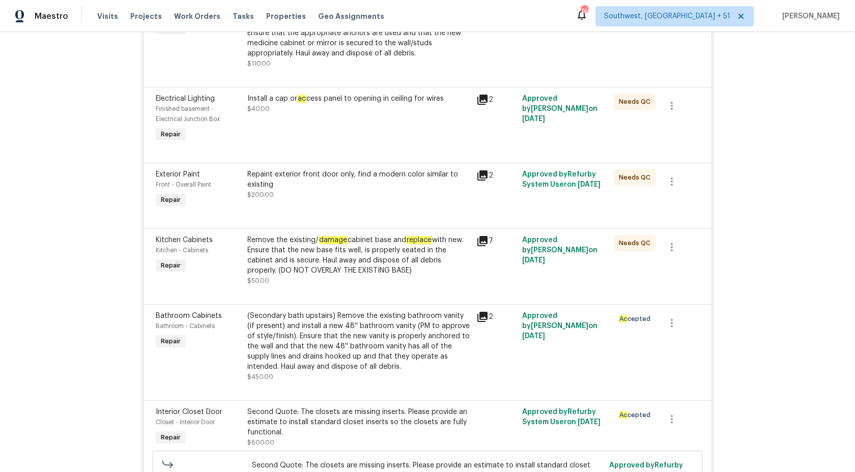
scroll to position [0, 0]
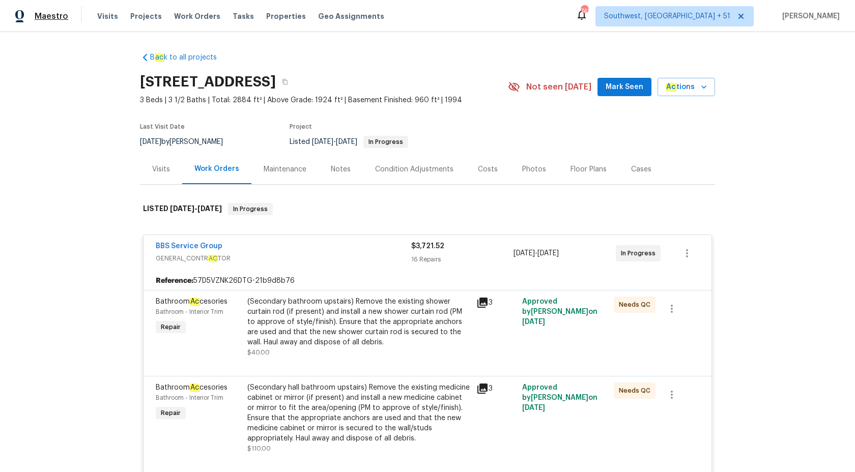
click at [54, 17] on span "Maestro" at bounding box center [52, 16] width 34 height 10
